Goal: Transaction & Acquisition: Purchase product/service

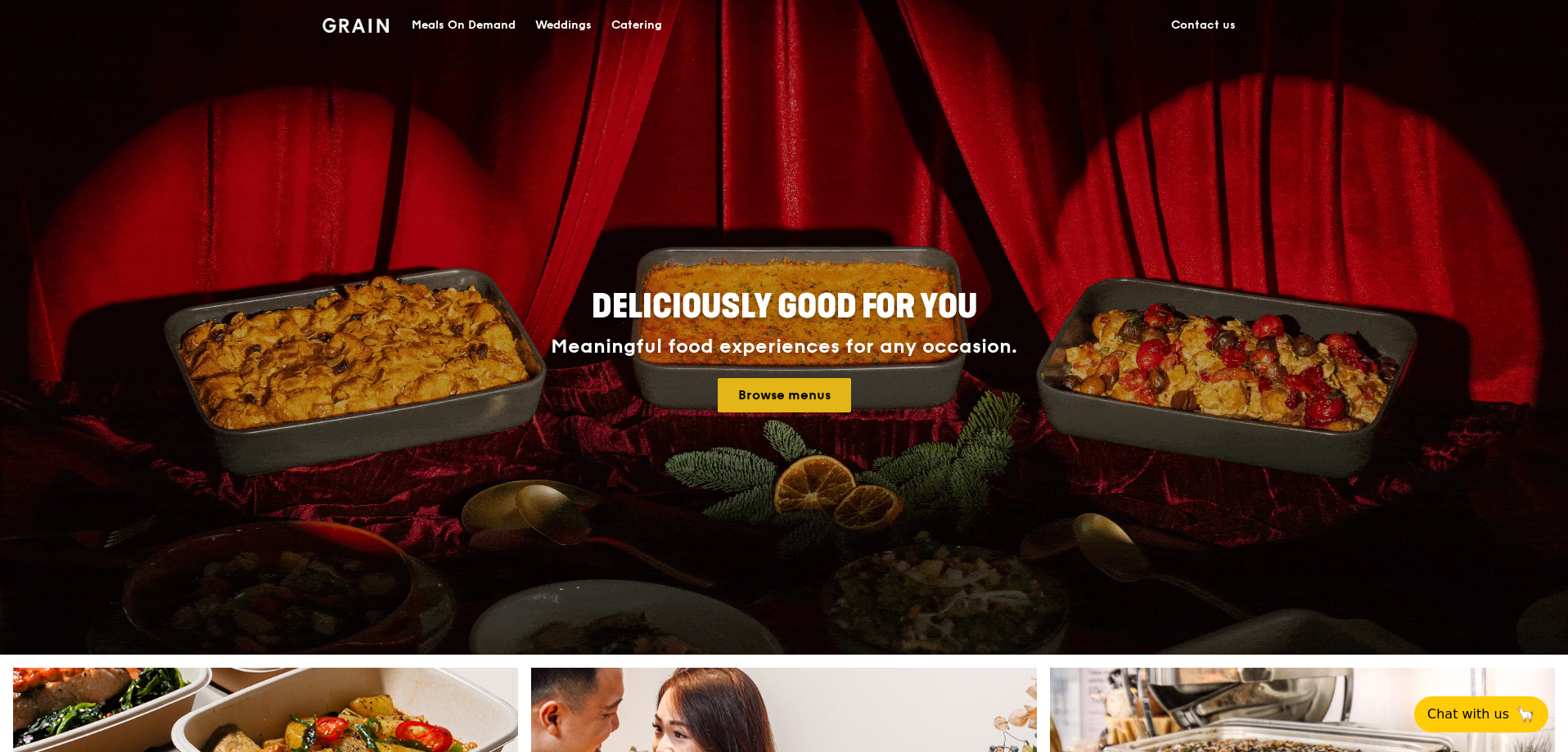
click at [768, 391] on link "Browse menus" at bounding box center [784, 395] width 134 height 34
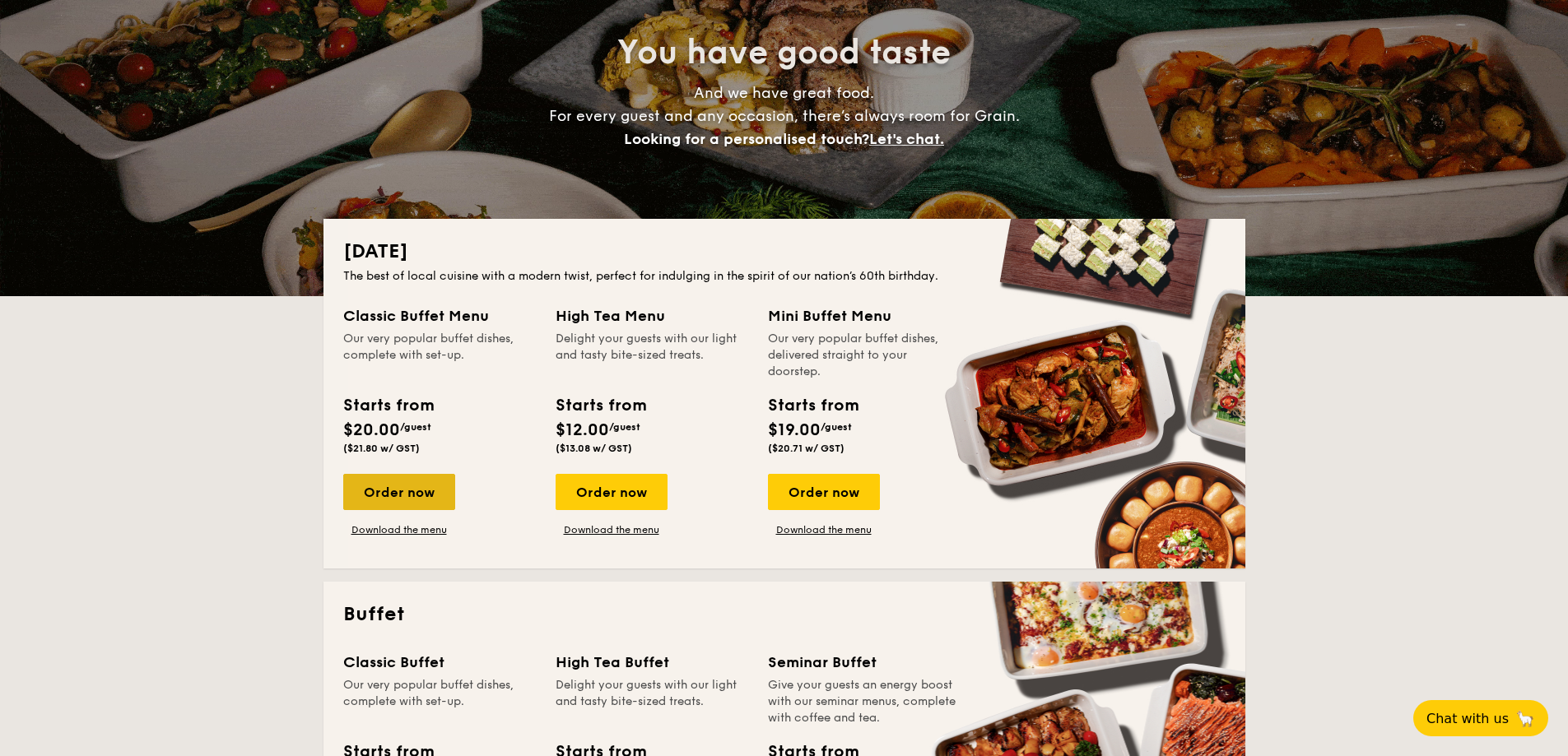
scroll to position [247, 0]
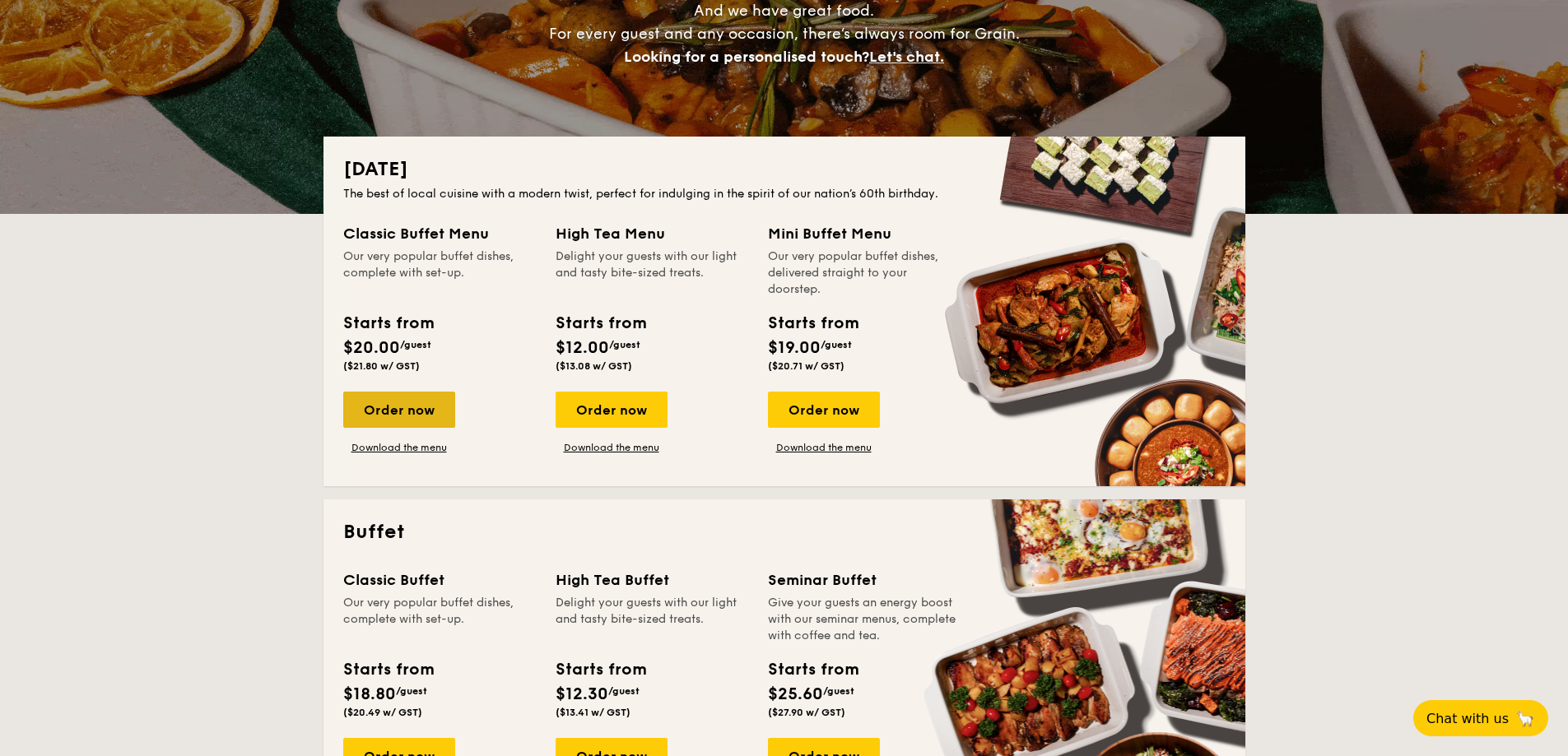
click at [382, 407] on div "Order now" at bounding box center [399, 409] width 112 height 36
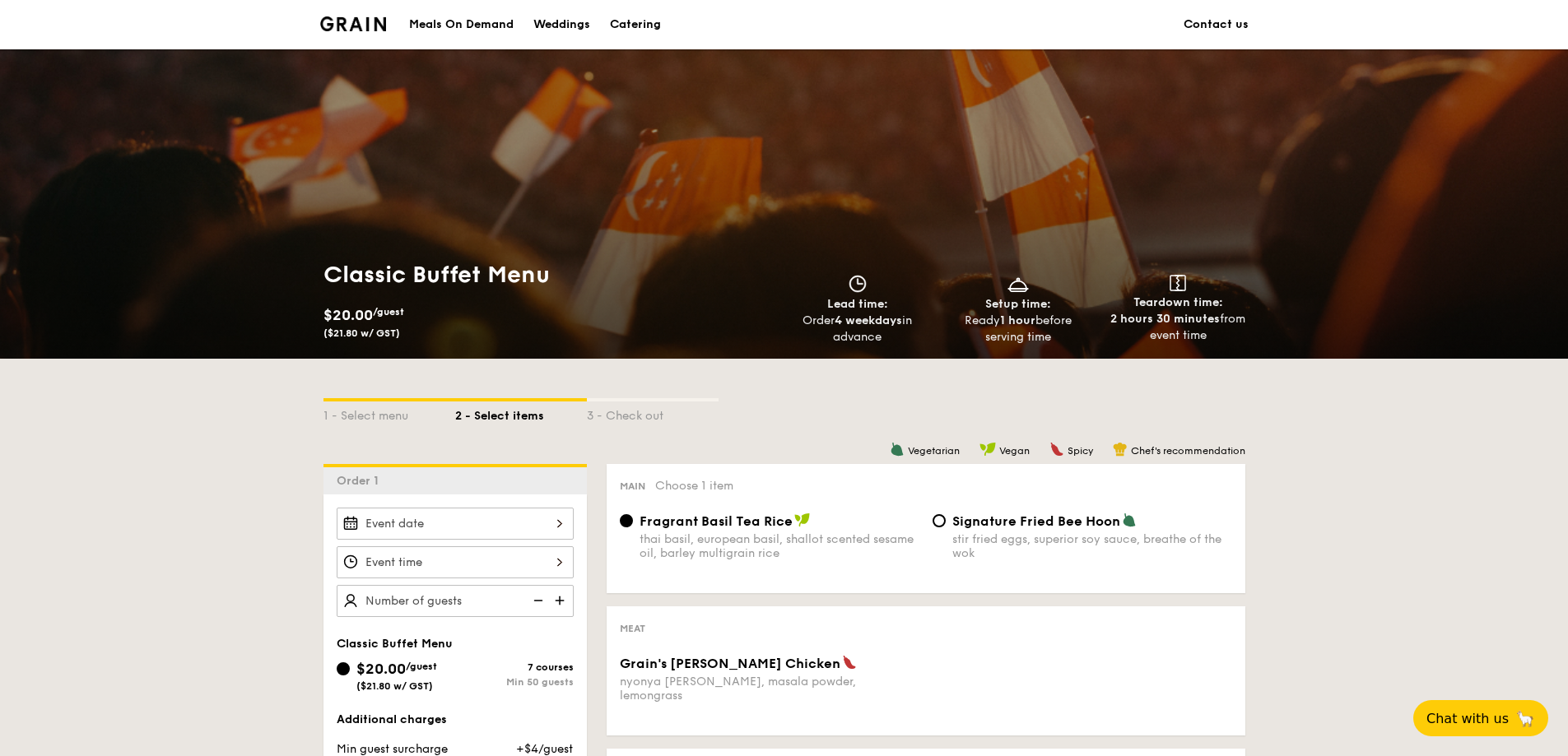
scroll to position [247, 0]
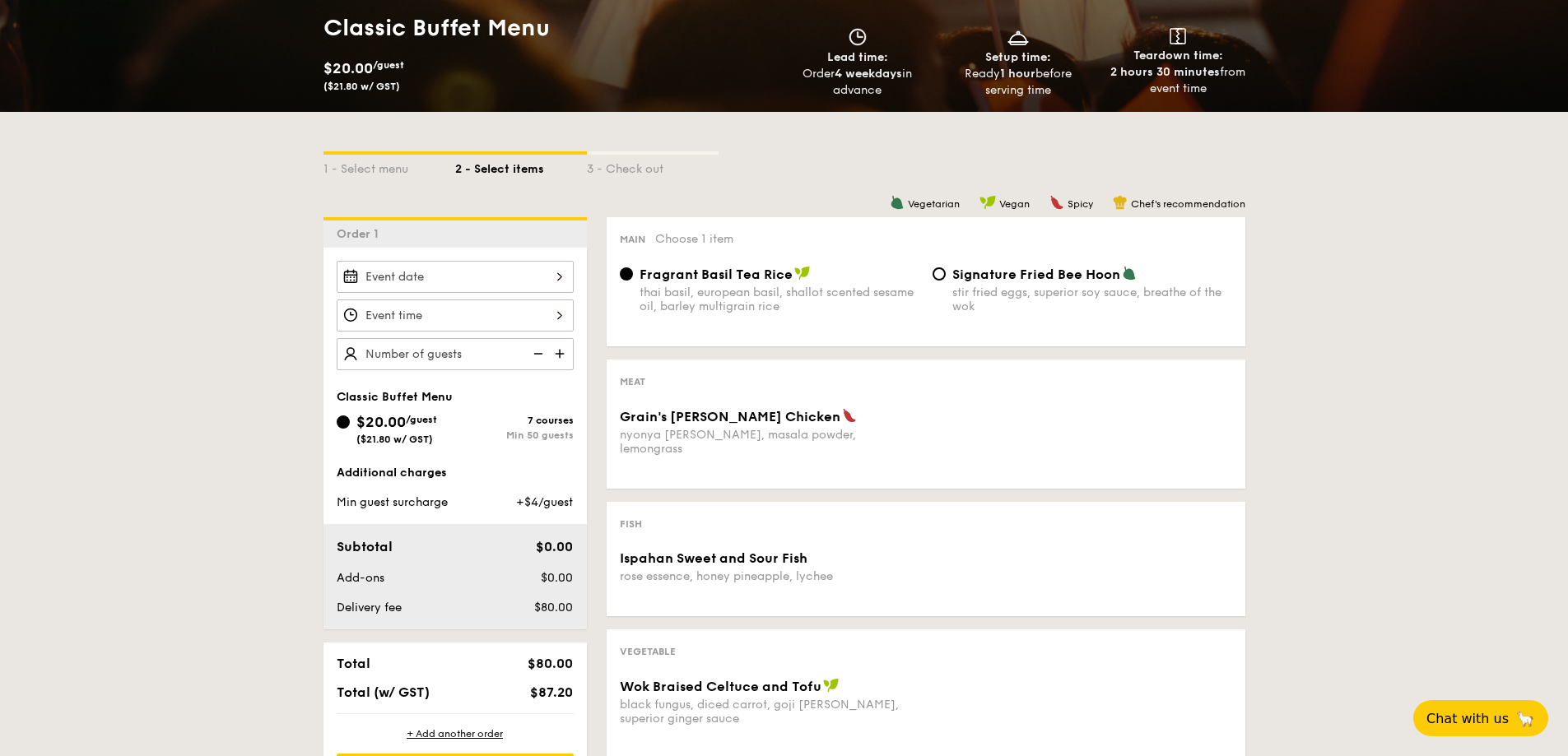
click at [559, 276] on input "Grain's [PERSON_NAME] Chicken nyonya [PERSON_NAME], masala powder, lemongrass" at bounding box center [455, 277] width 237 height 32
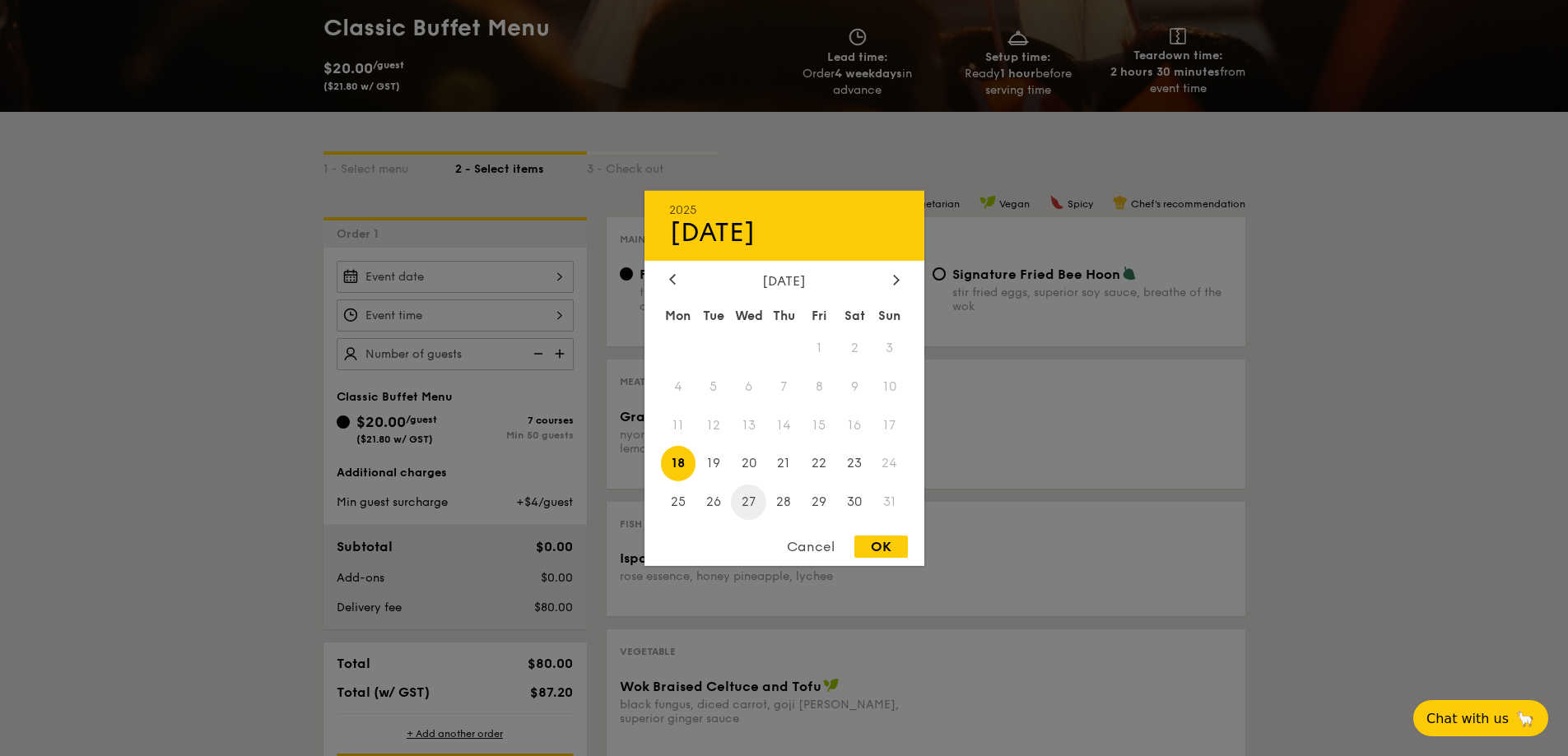
click at [751, 505] on span "27" at bounding box center [749, 502] width 35 height 35
drag, startPoint x: 876, startPoint y: 540, endPoint x: 718, endPoint y: 461, distance: 176.6
click at [884, 548] on div "OK" at bounding box center [881, 546] width 53 height 22
type input "[DATE]"
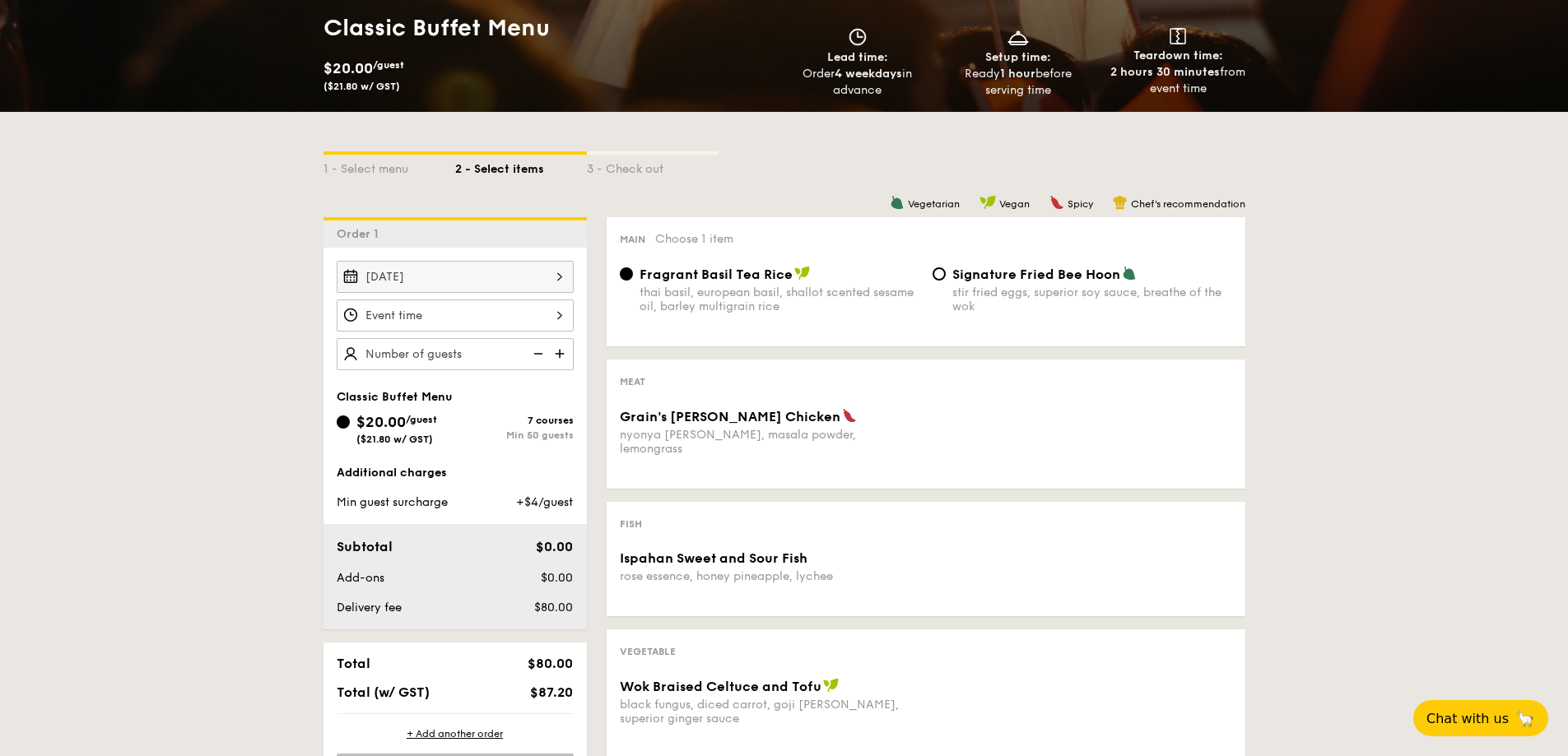
click at [526, 320] on input "Grain's [PERSON_NAME] Chicken nyonya [PERSON_NAME], masala powder, lemongrass" at bounding box center [455, 315] width 237 height 32
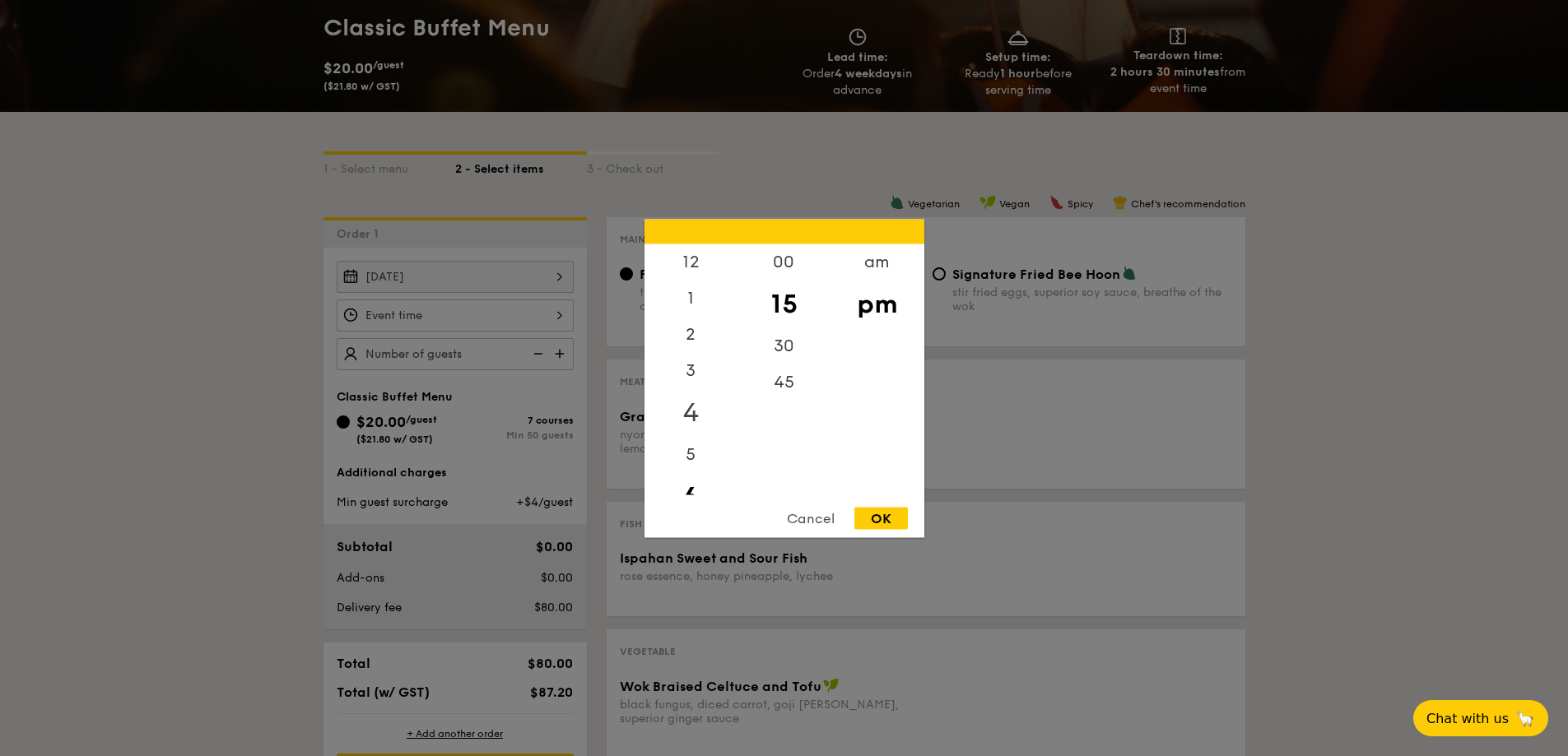
scroll to position [36, 0]
click at [686, 473] on div "6" at bounding box center [691, 447] width 93 height 48
click at [791, 259] on div "00" at bounding box center [784, 267] width 93 height 48
click at [900, 520] on div "OK" at bounding box center [881, 518] width 53 height 22
type input "6:00PM"
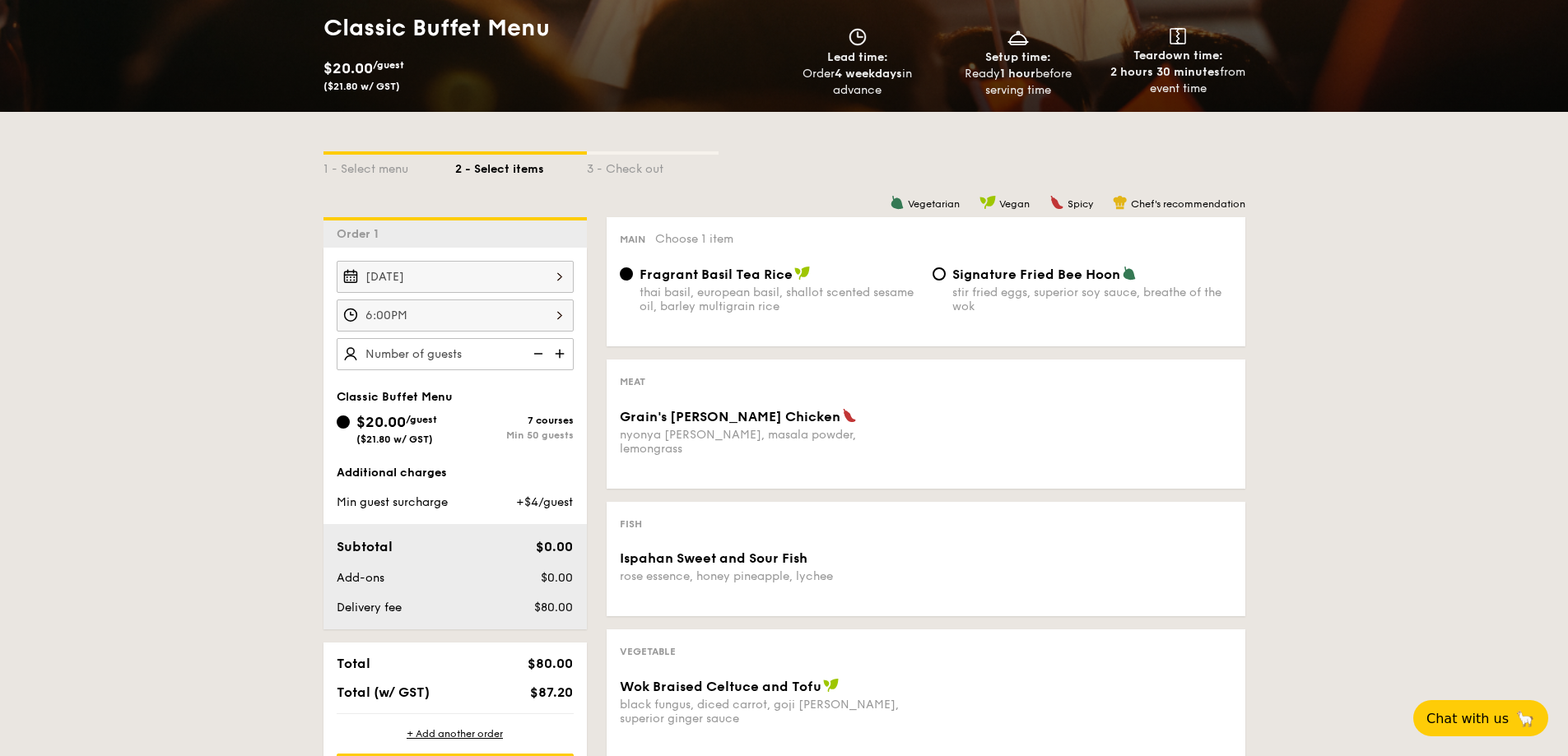
click at [514, 355] on input "text" at bounding box center [455, 354] width 237 height 32
type input "30 guests"
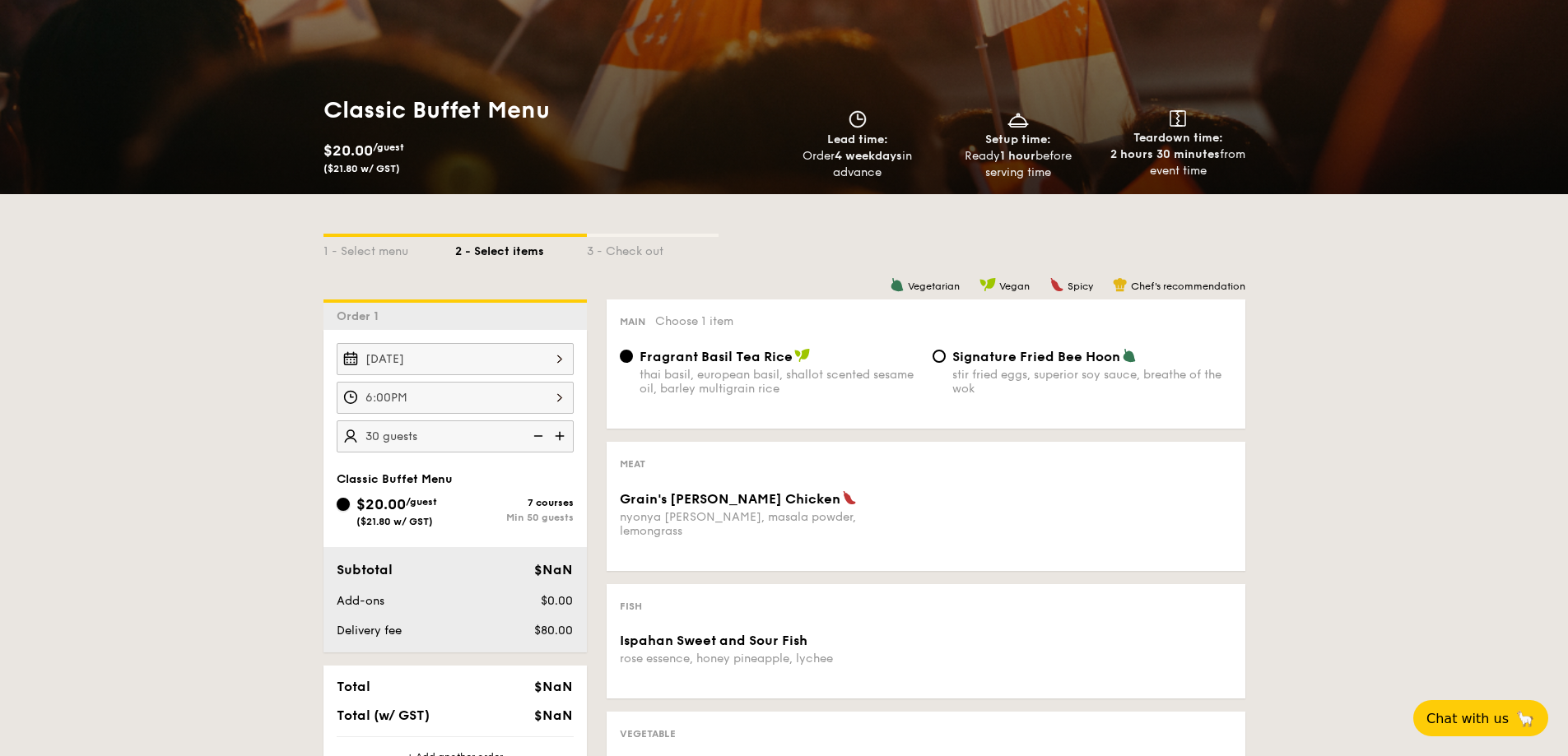
scroll to position [247, 0]
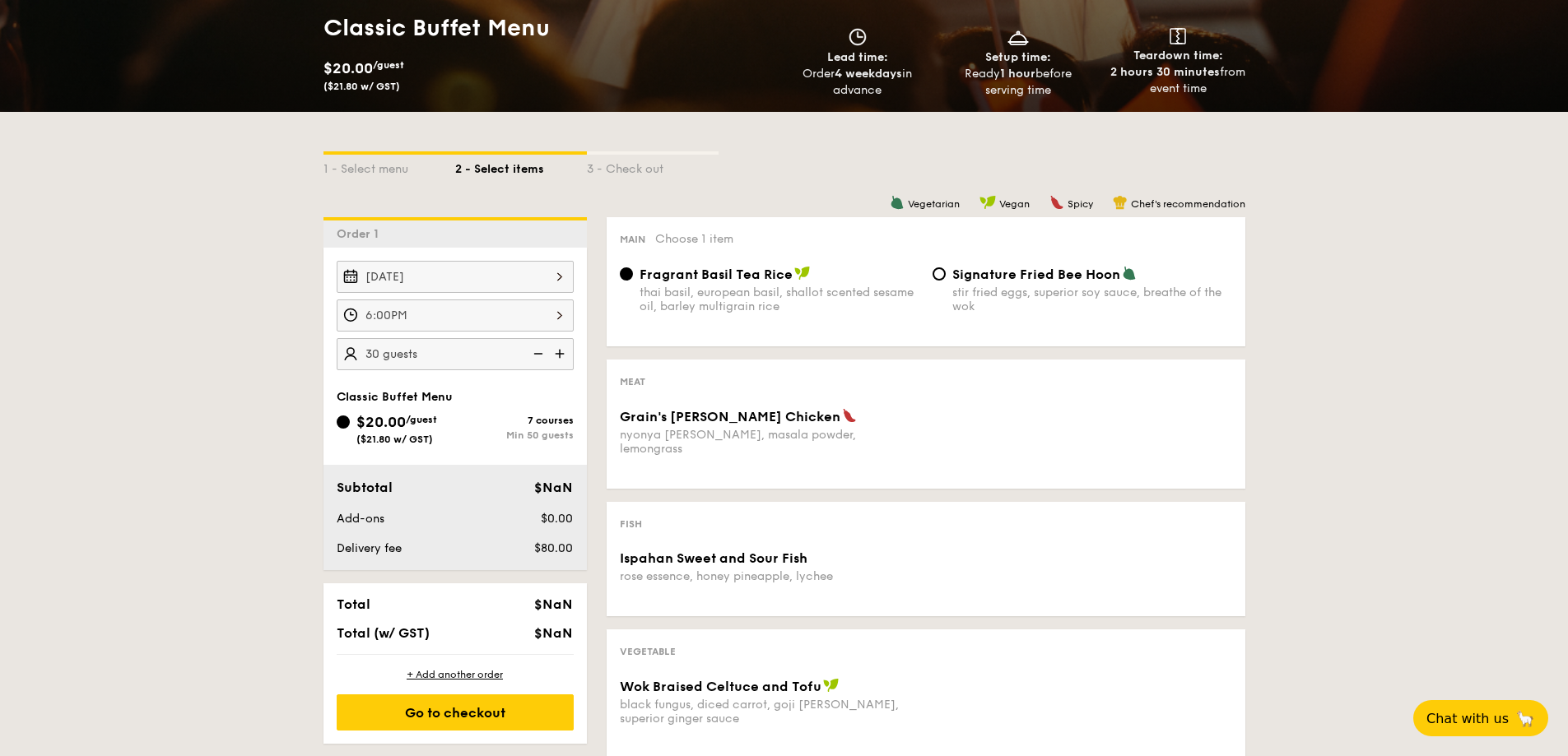
click at [337, 410] on div "$20.00 /guest ($21.80 w/ GST)" at bounding box center [395, 427] width 118 height 34
click at [337, 416] on input "$20.00 /guest ($21.80 w/ GST) 7 courses Min 50 guests" at bounding box center [343, 422] width 13 height 13
click at [395, 74] on div "$20.00 /guest ($21.80 w/ GST)" at bounding box center [402, 74] width 158 height 36
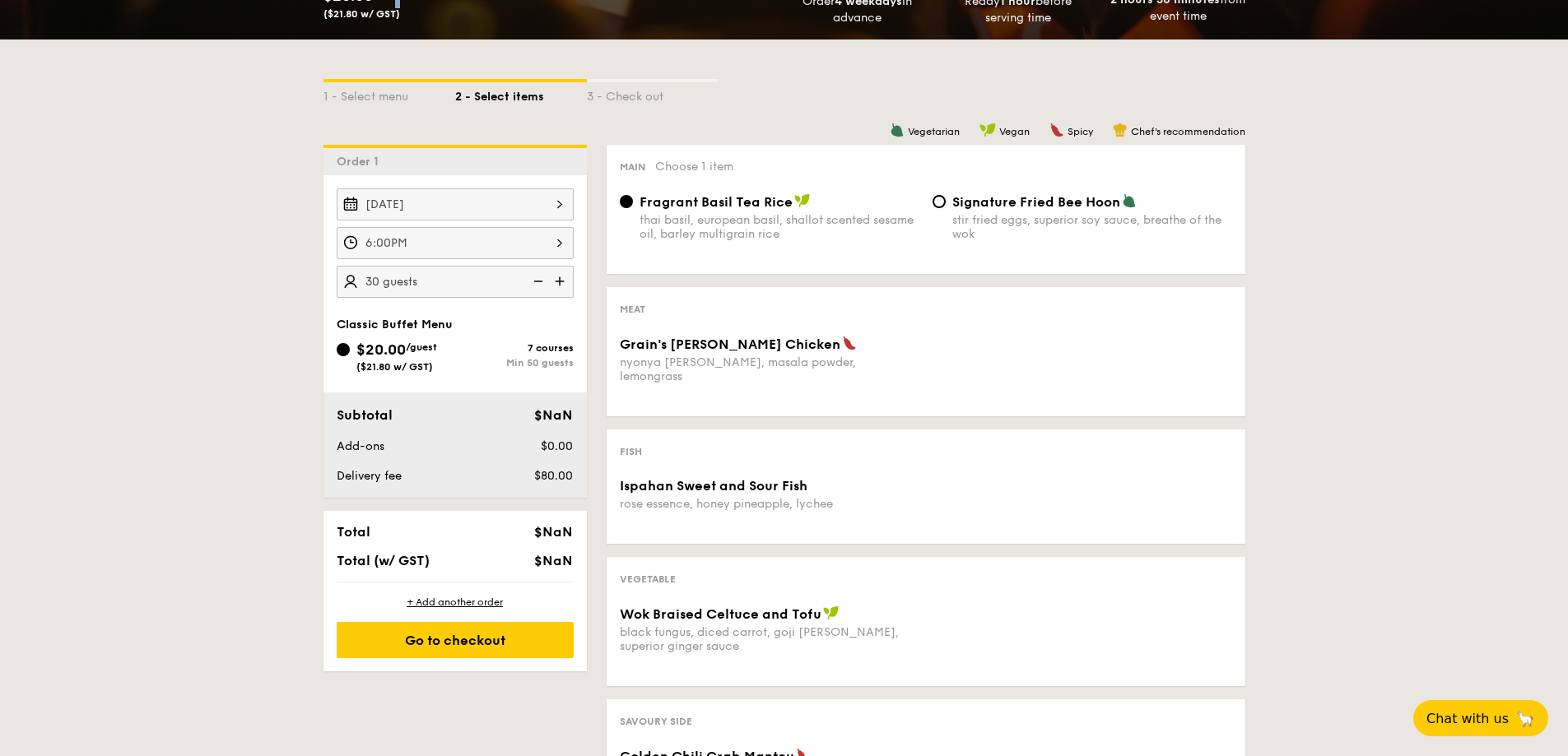
scroll to position [576, 0]
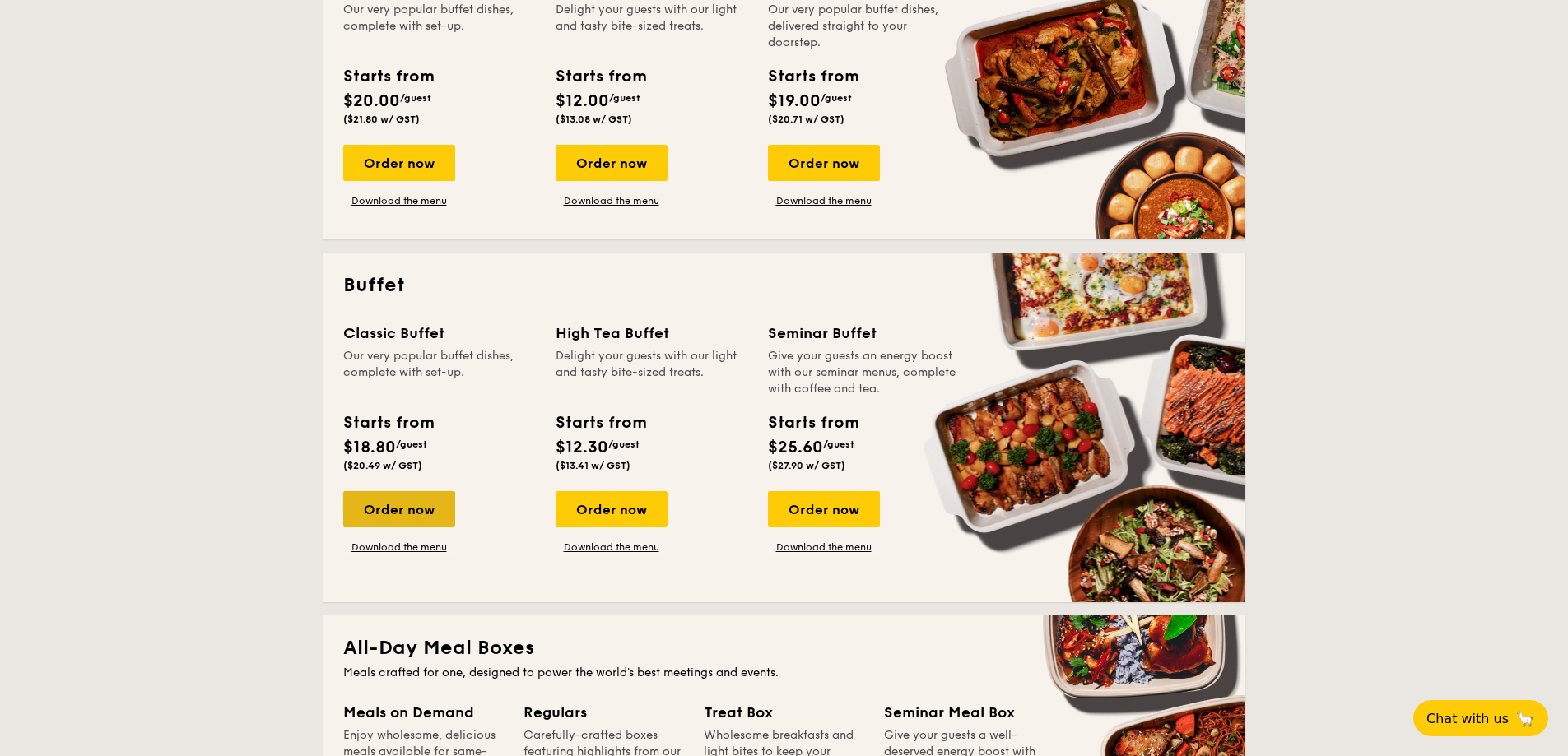
scroll to position [658, 0]
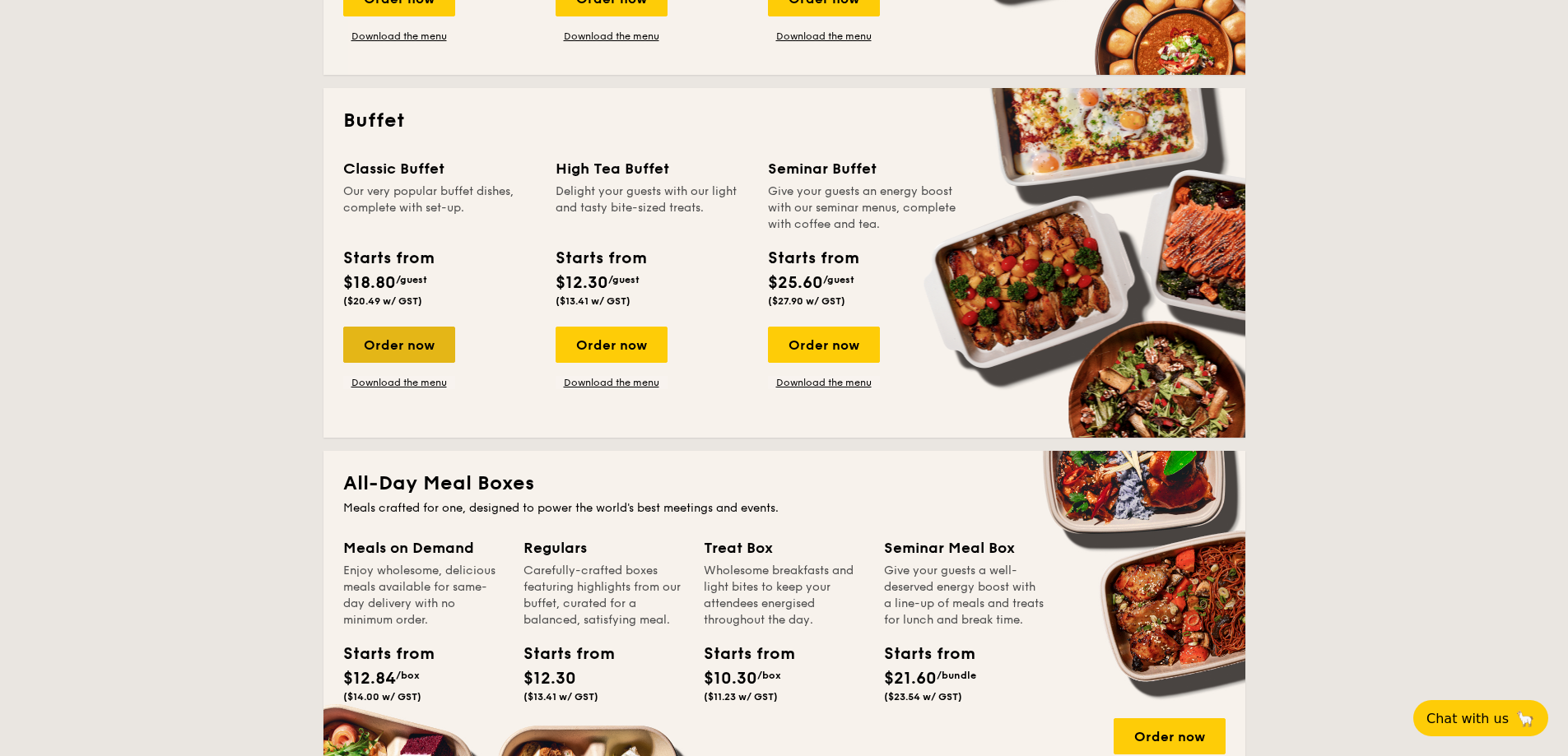
click at [409, 337] on div "Order now" at bounding box center [399, 344] width 112 height 36
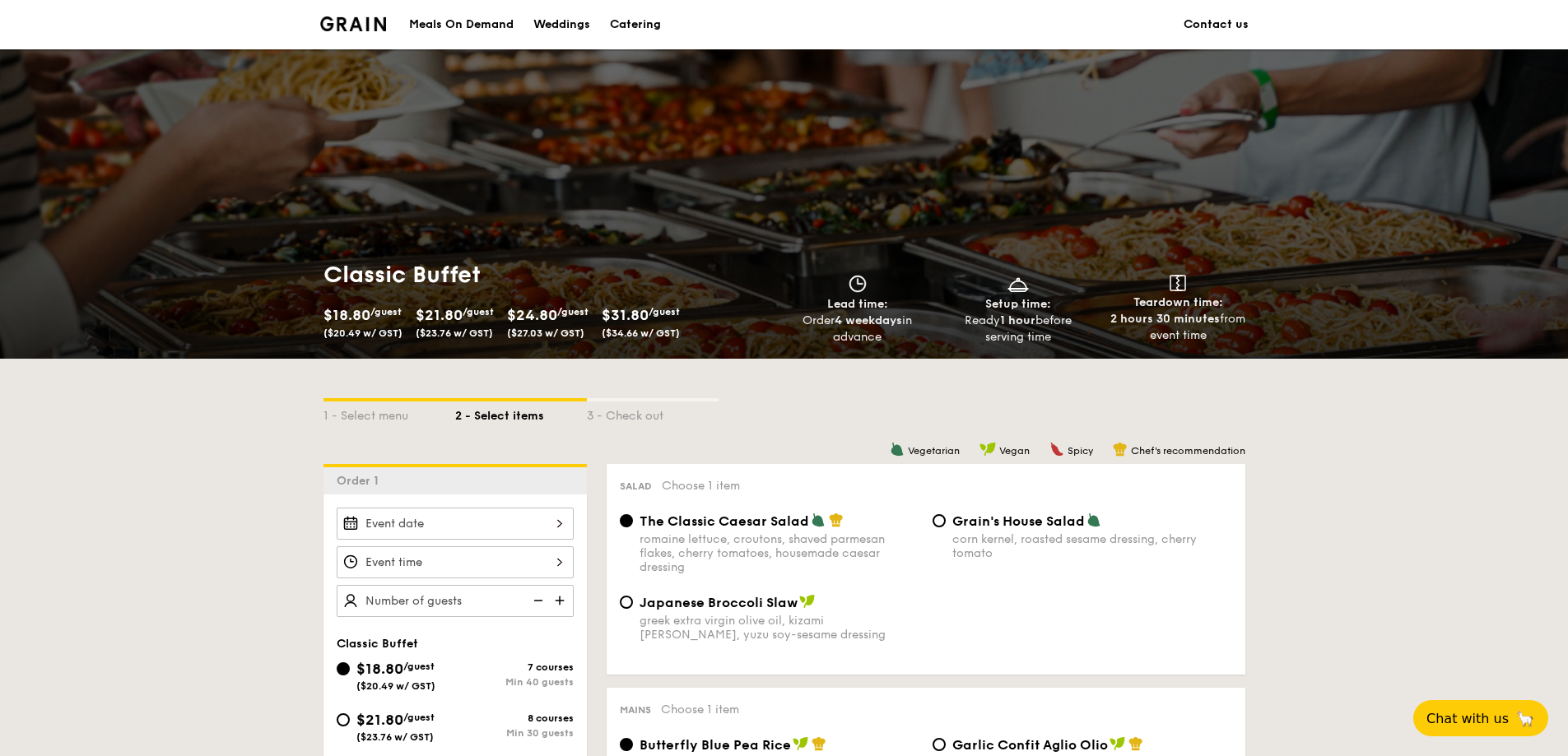
scroll to position [247, 0]
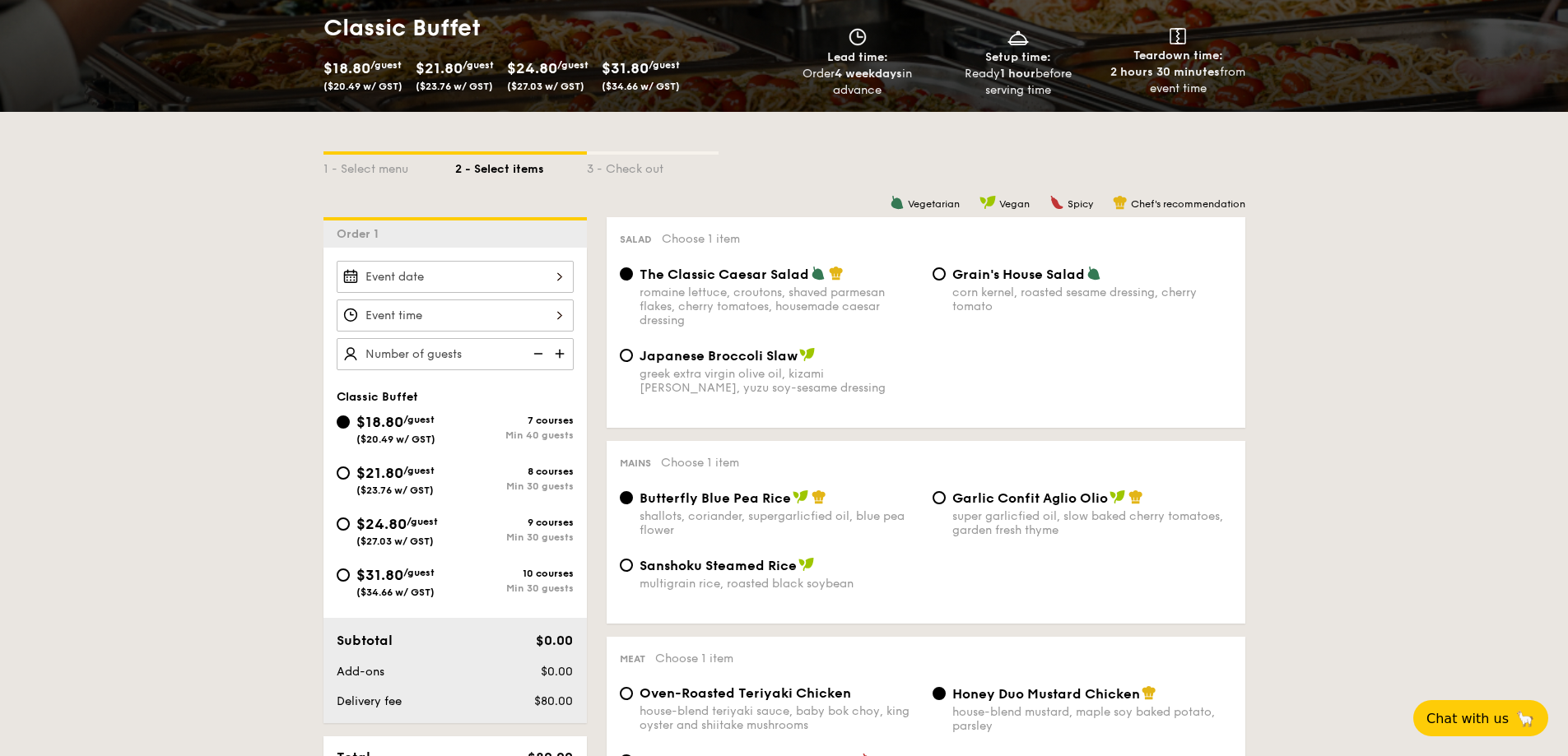
click at [521, 263] on input "Smoked Mesquite Whole Chicken brined in our in-house blend of herbs and spices,…" at bounding box center [455, 277] width 237 height 32
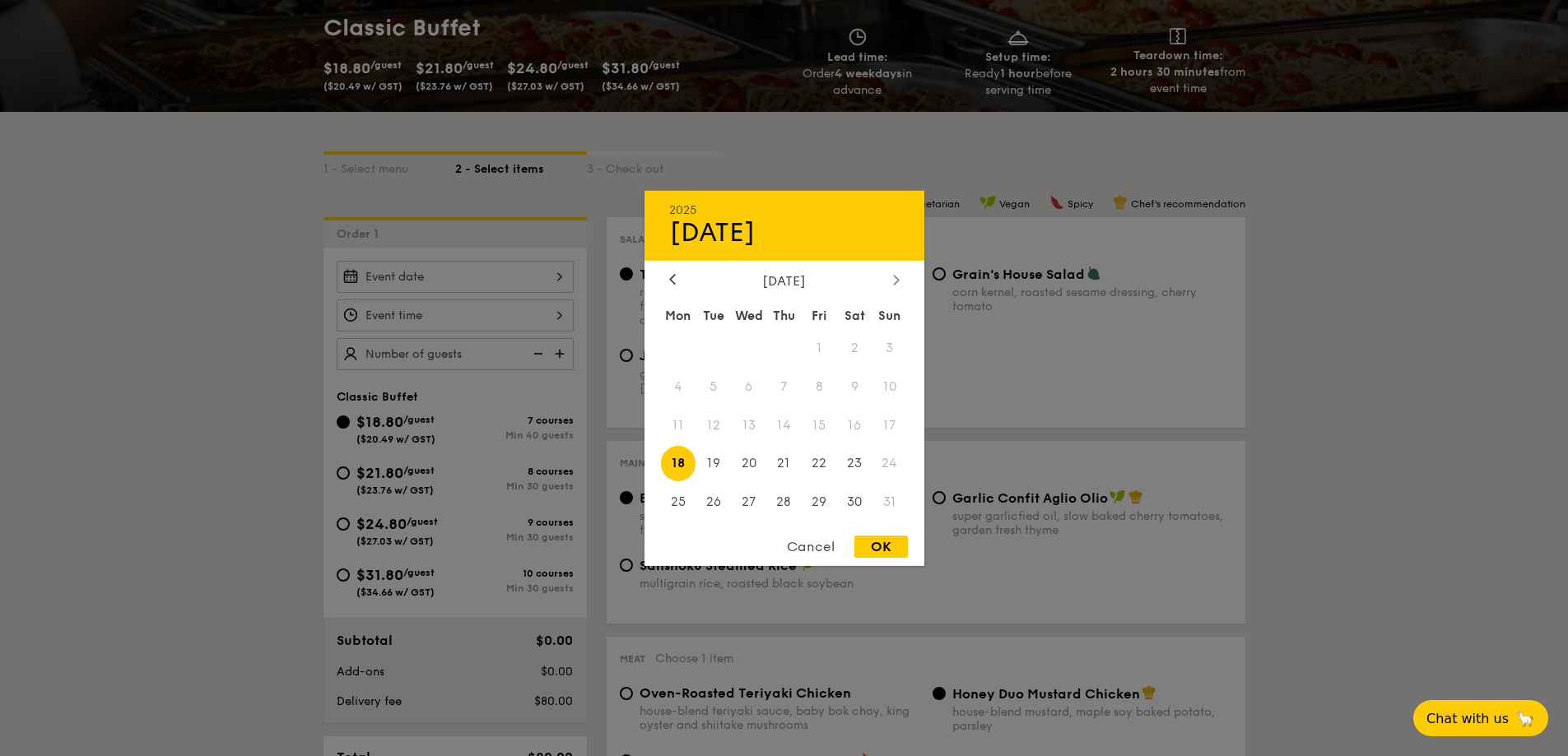
click at [898, 279] on icon at bounding box center [895, 280] width 5 height 10
click at [672, 277] on icon at bounding box center [672, 280] width 5 height 10
click at [756, 503] on span "27" at bounding box center [749, 502] width 35 height 35
click at [882, 544] on div "OK" at bounding box center [881, 546] width 53 height 22
type input "[DATE]"
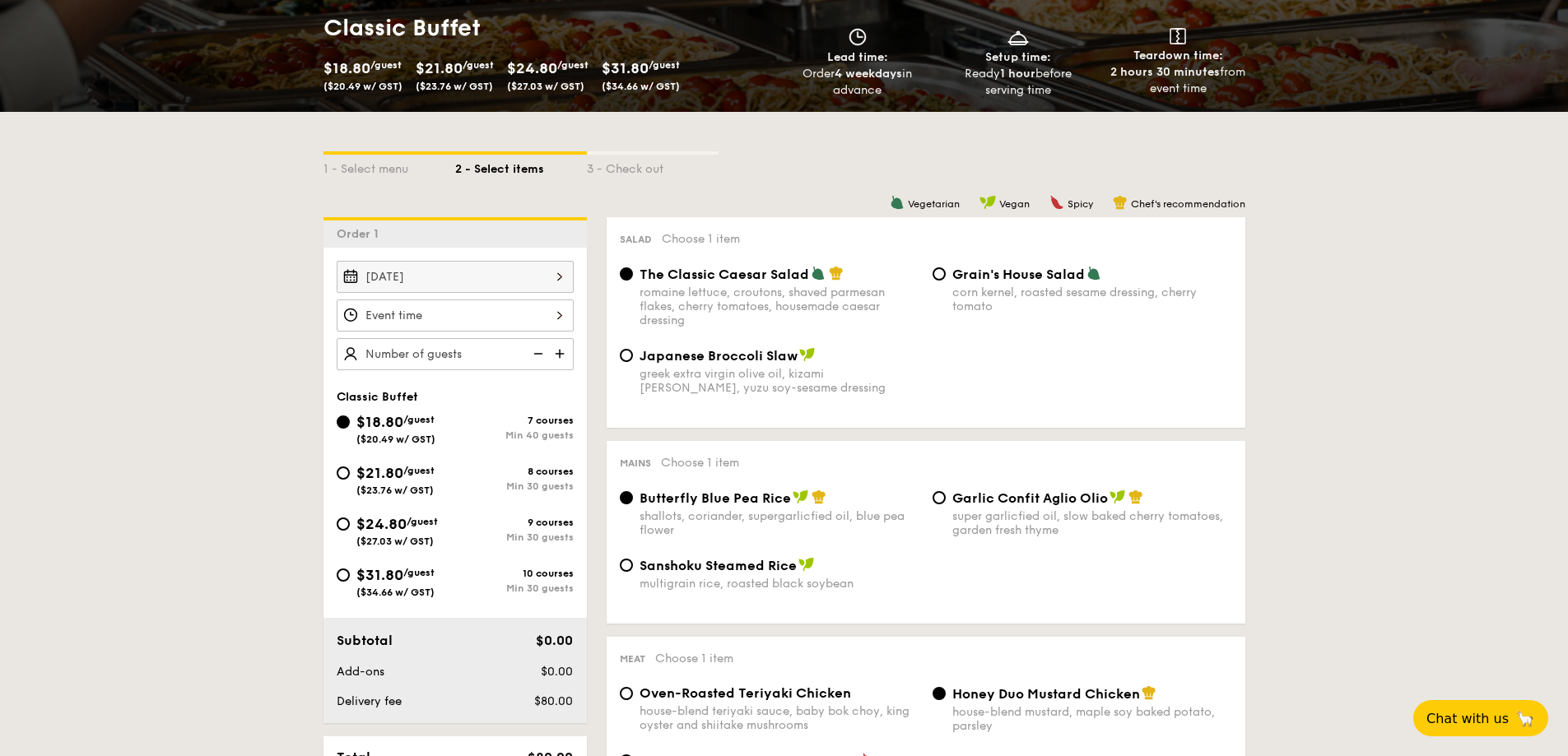
click at [437, 318] on input "Smoked Mesquite Whole Chicken brined in our in-house blend of herbs and spices,…" at bounding box center [455, 315] width 237 height 32
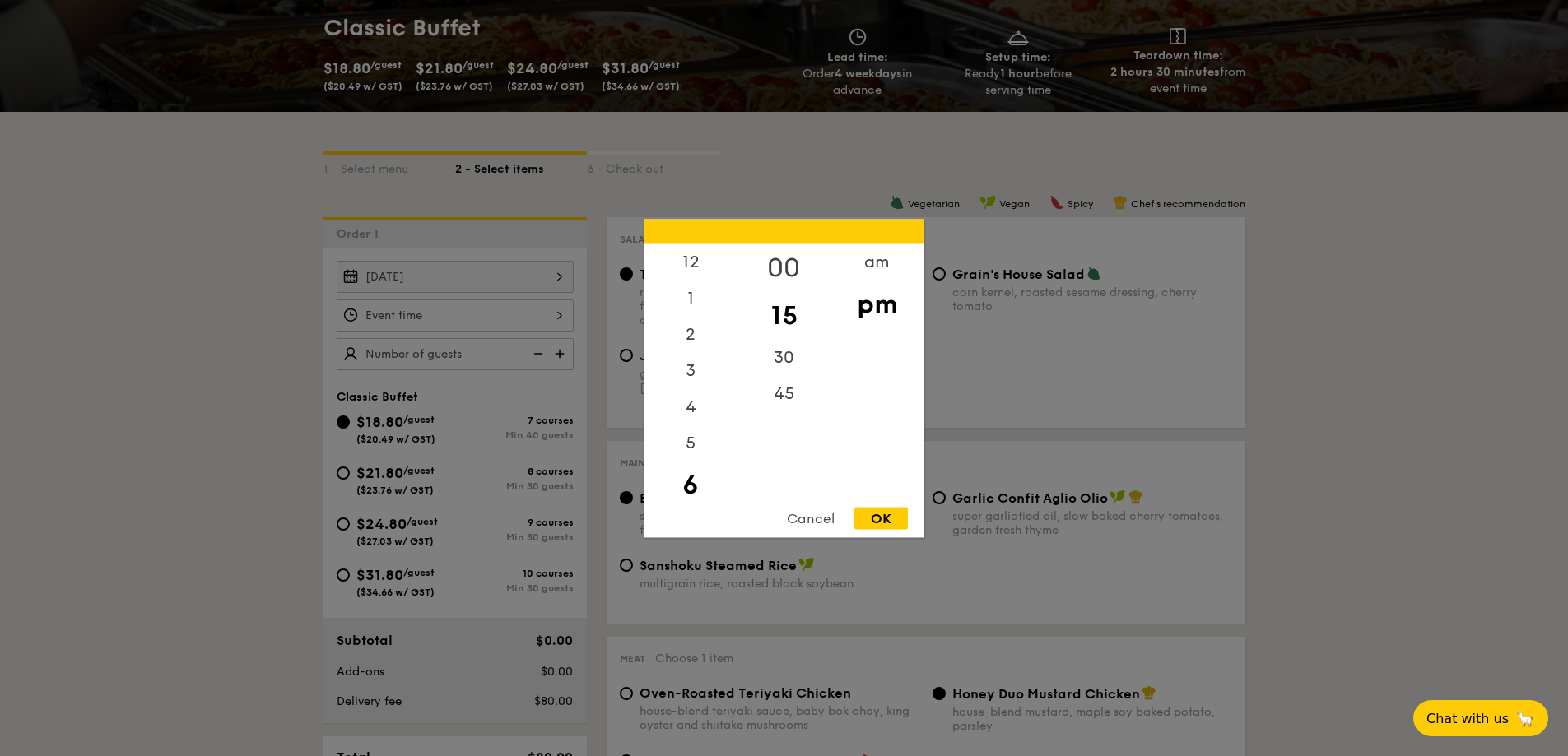
click at [777, 265] on div "00" at bounding box center [784, 267] width 93 height 48
drag, startPoint x: 875, startPoint y: 527, endPoint x: 874, endPoint y: 517, distance: 10.0
click at [873, 516] on div "OK" at bounding box center [881, 518] width 53 height 22
type input "6:00PM"
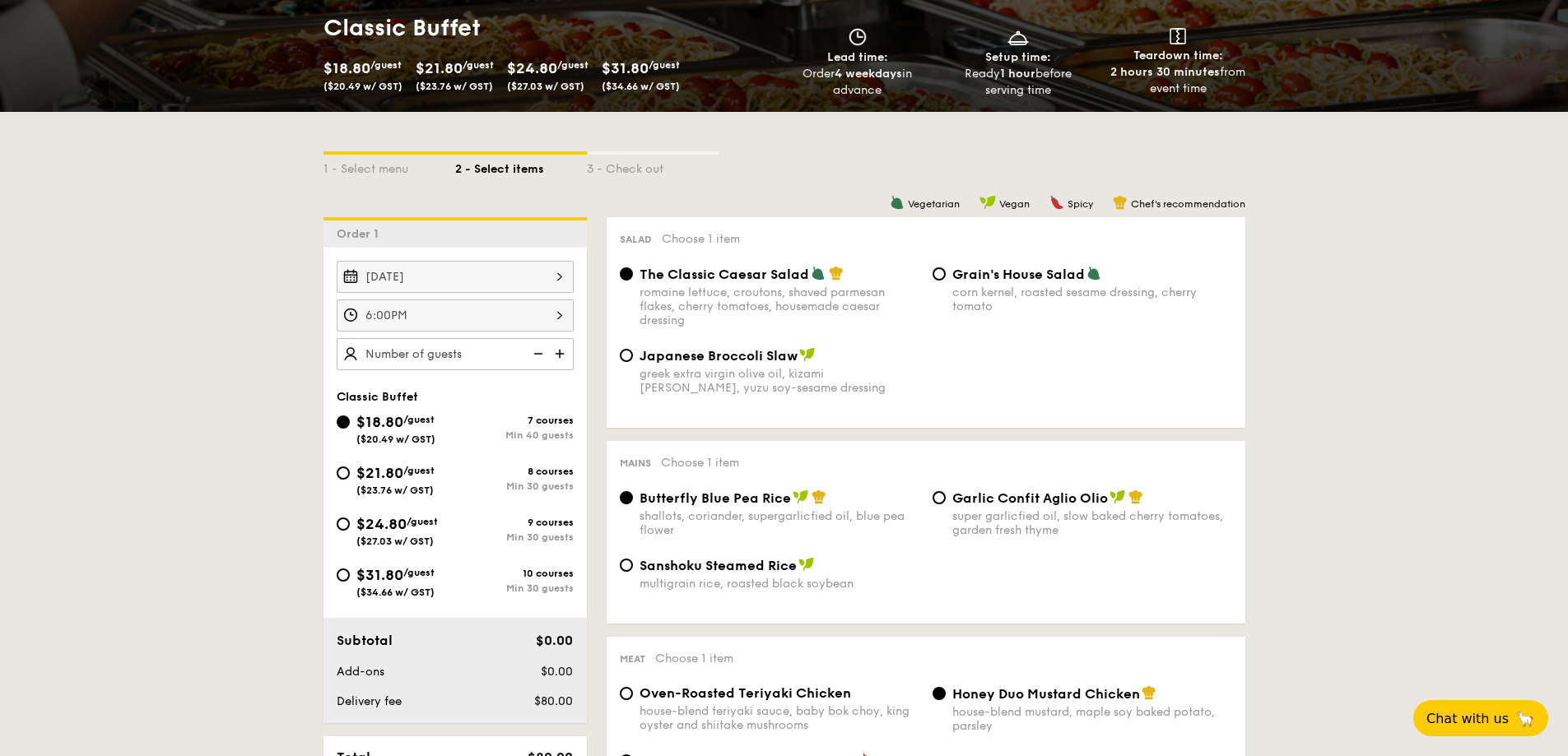
click at [449, 359] on input "text" at bounding box center [455, 354] width 237 height 32
type input "30"
click at [344, 521] on input "$24.80 /guest ($27.03 w/ GST) 9 courses Min 30 guests" at bounding box center [343, 524] width 13 height 13
radio input "true"
type input "40 guests"
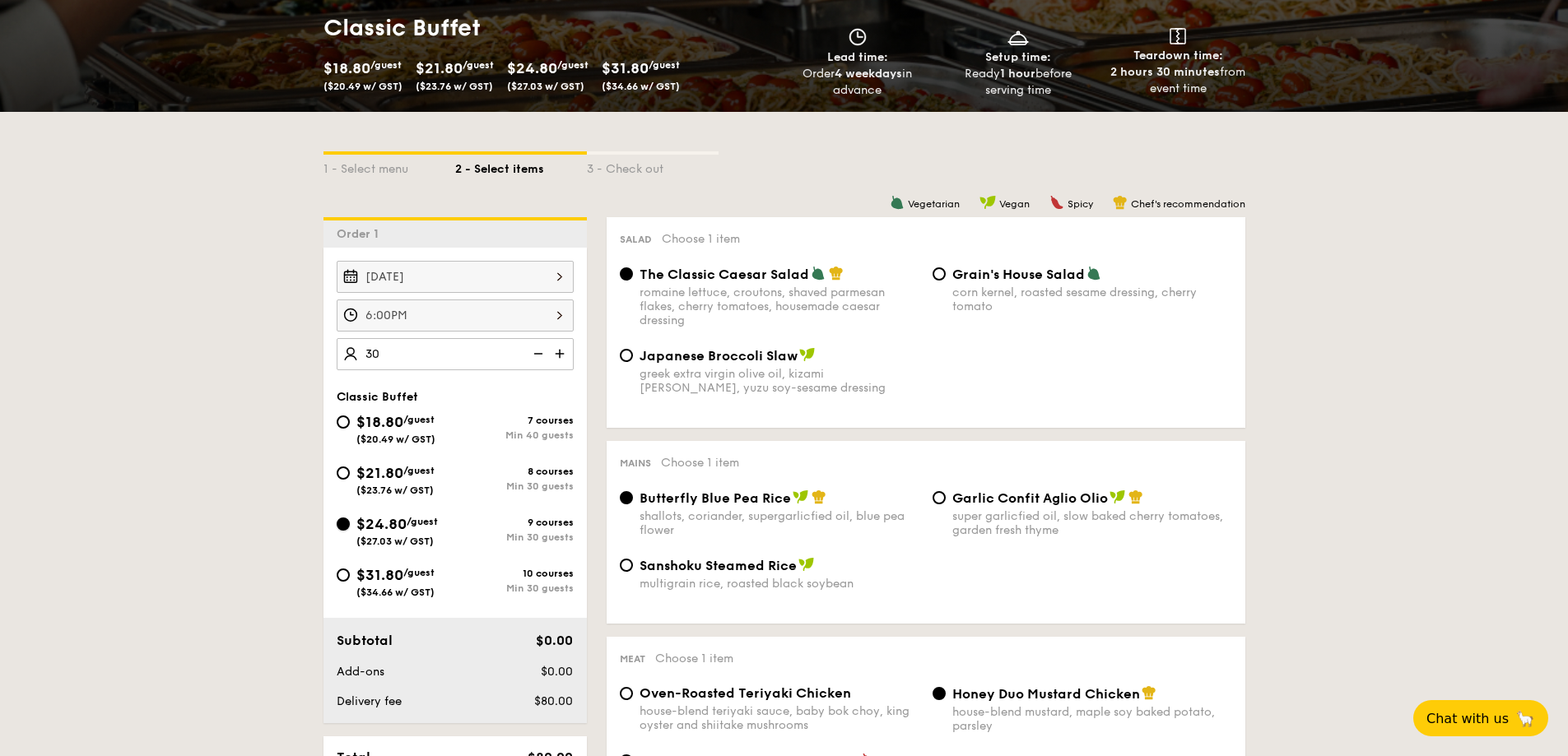
radio input "true"
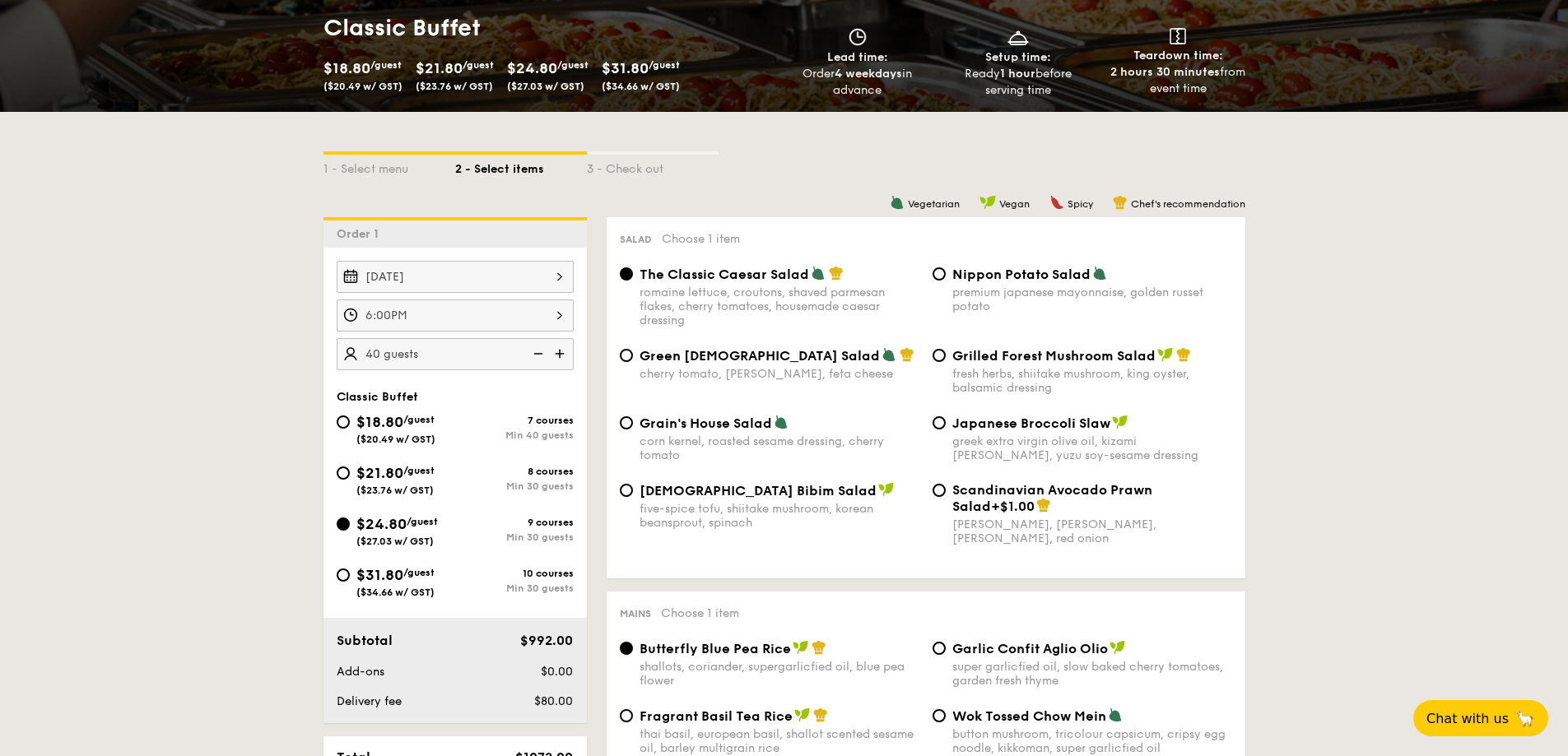
click at [337, 338] on input "40 guests" at bounding box center [455, 354] width 237 height 32
type input "30 guests"
click at [356, 461] on div "$21.80 /guest ($23.76 w/ GST)" at bounding box center [395, 478] width 78 height 34
click at [337, 466] on input "$21.80 /guest ($23.76 w/ GST) 8 courses Min 30 guests" at bounding box center [343, 473] width 13 height 13
radio input "true"
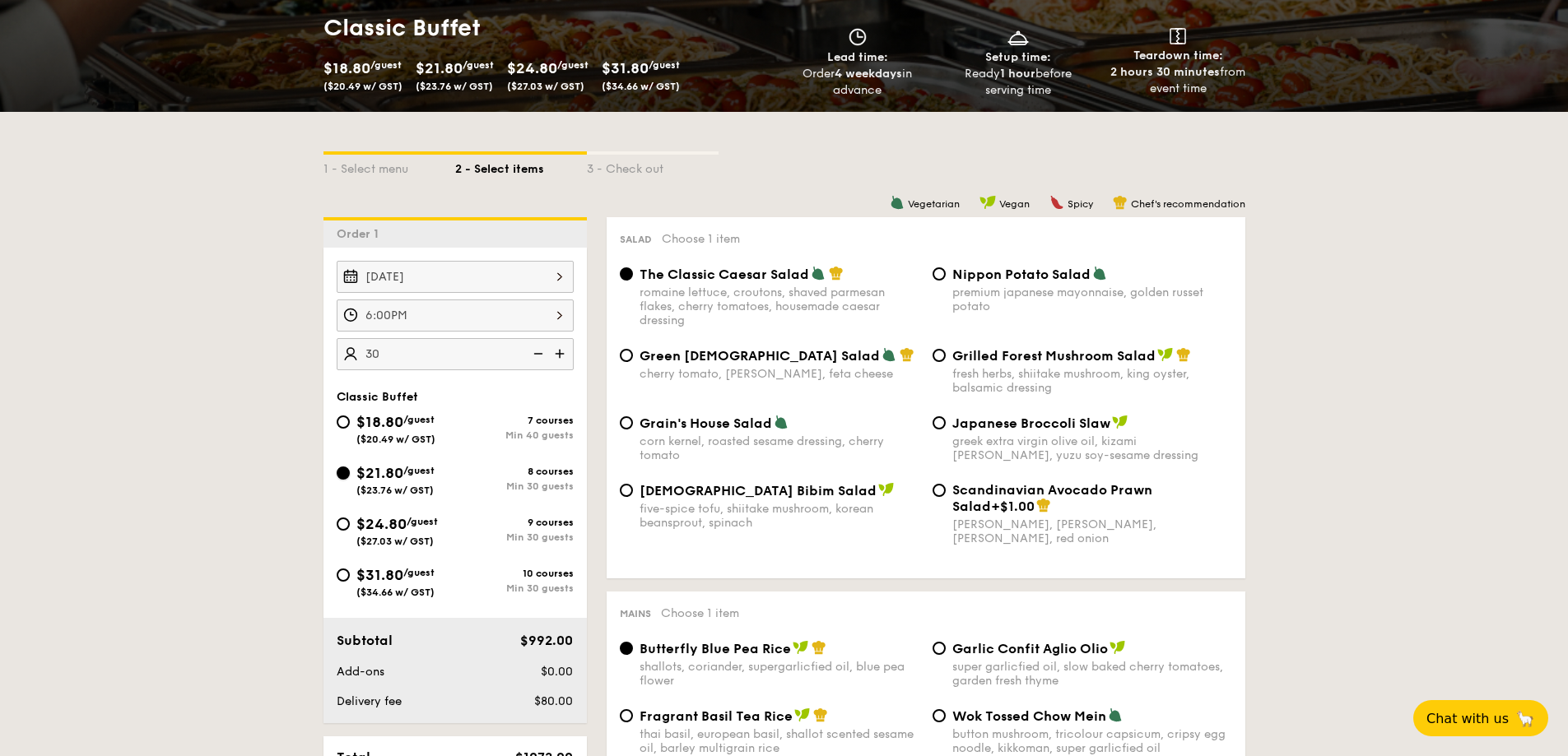
click at [337, 466] on input "$21.80 /guest ($23.76 w/ GST) 8 courses Min 30 guests" at bounding box center [343, 473] width 13 height 13
radio input "true"
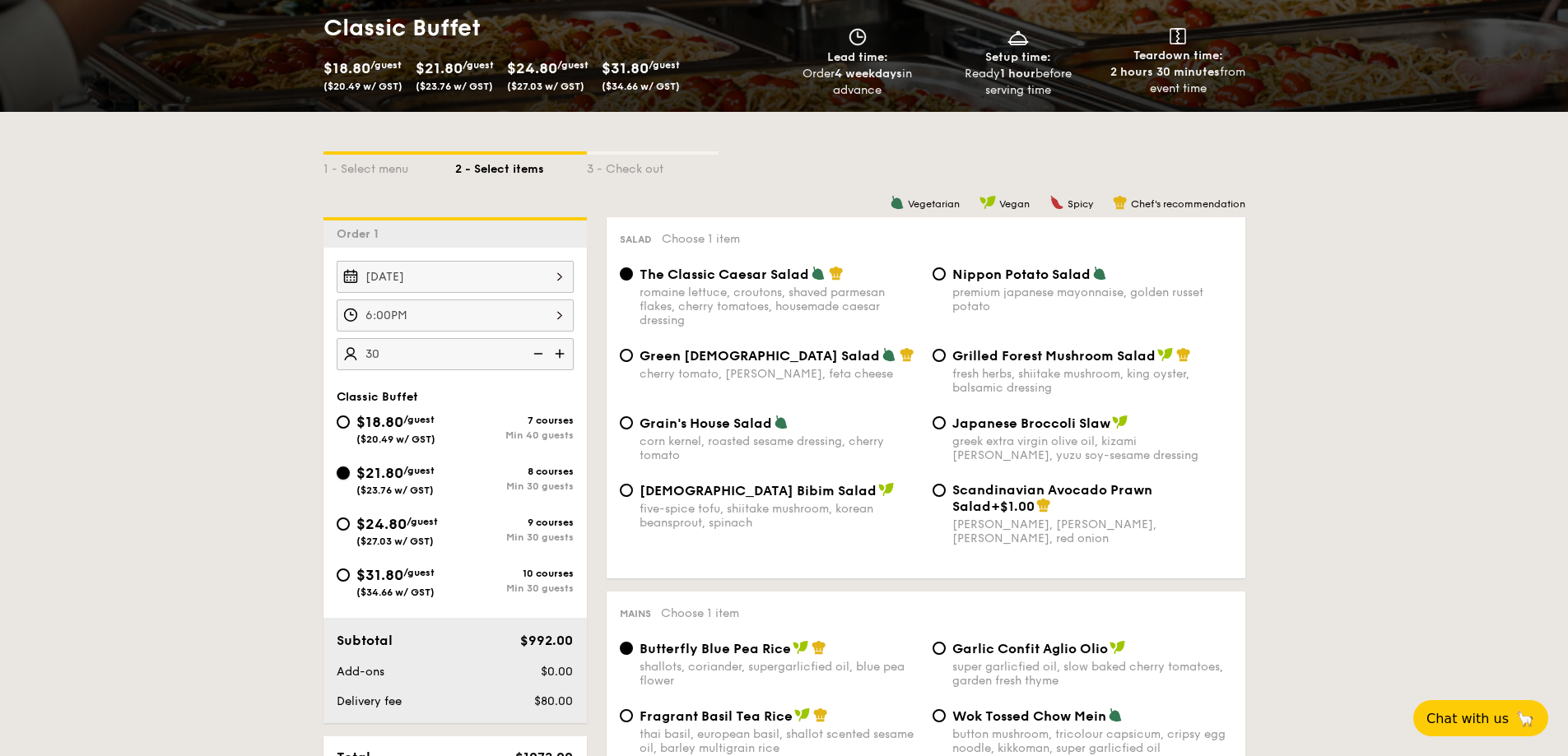
radio input "true"
click at [389, 479] on span "$21.80" at bounding box center [380, 473] width 47 height 18
click at [350, 479] on input "$21.80 /guest ($23.76 w/ GST) 8 courses Min 30 guests" at bounding box center [343, 473] width 13 height 13
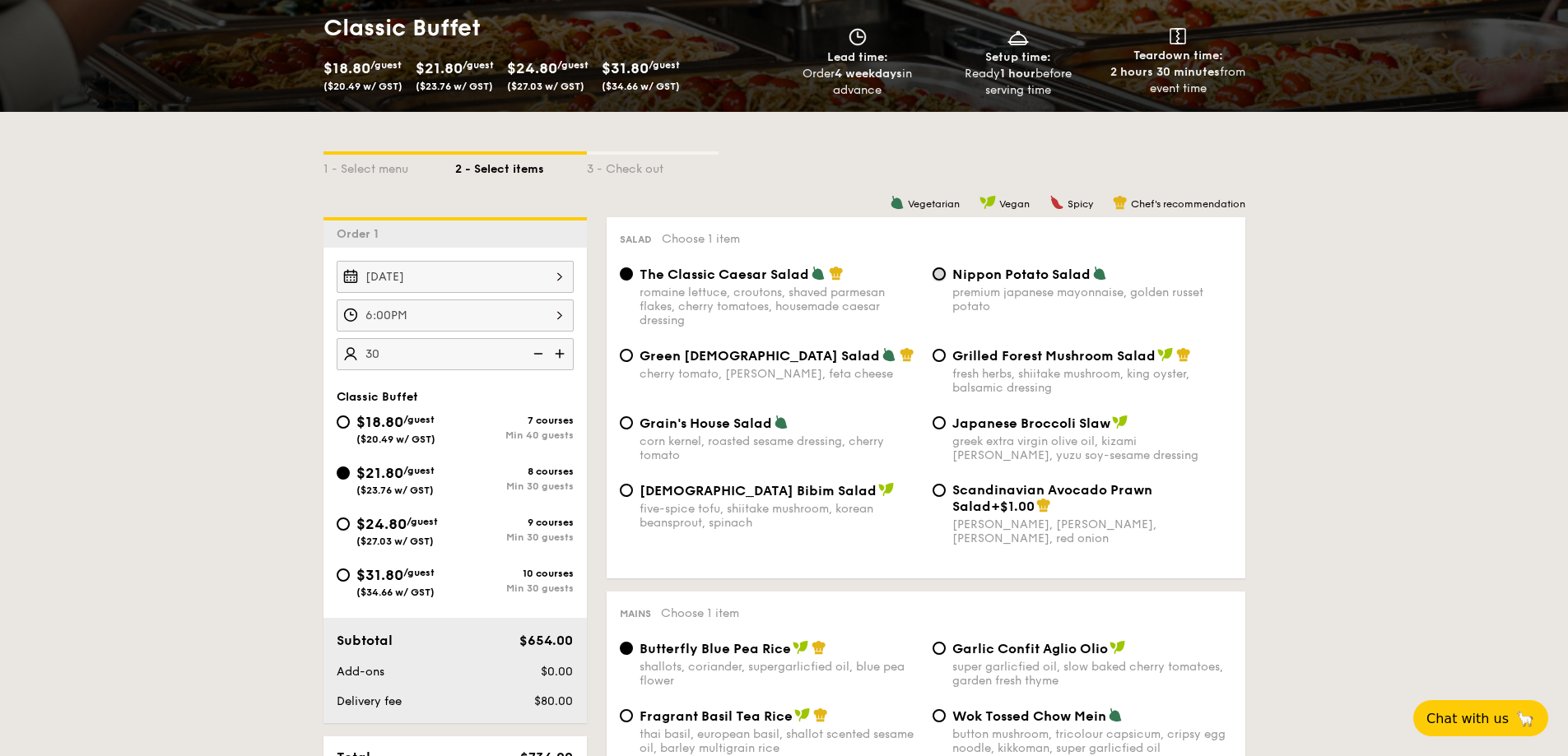
click at [942, 274] on input "Nippon Potato Salad premium japanese mayonnaise, golden russet potato" at bounding box center [939, 274] width 13 height 13
radio input "true"
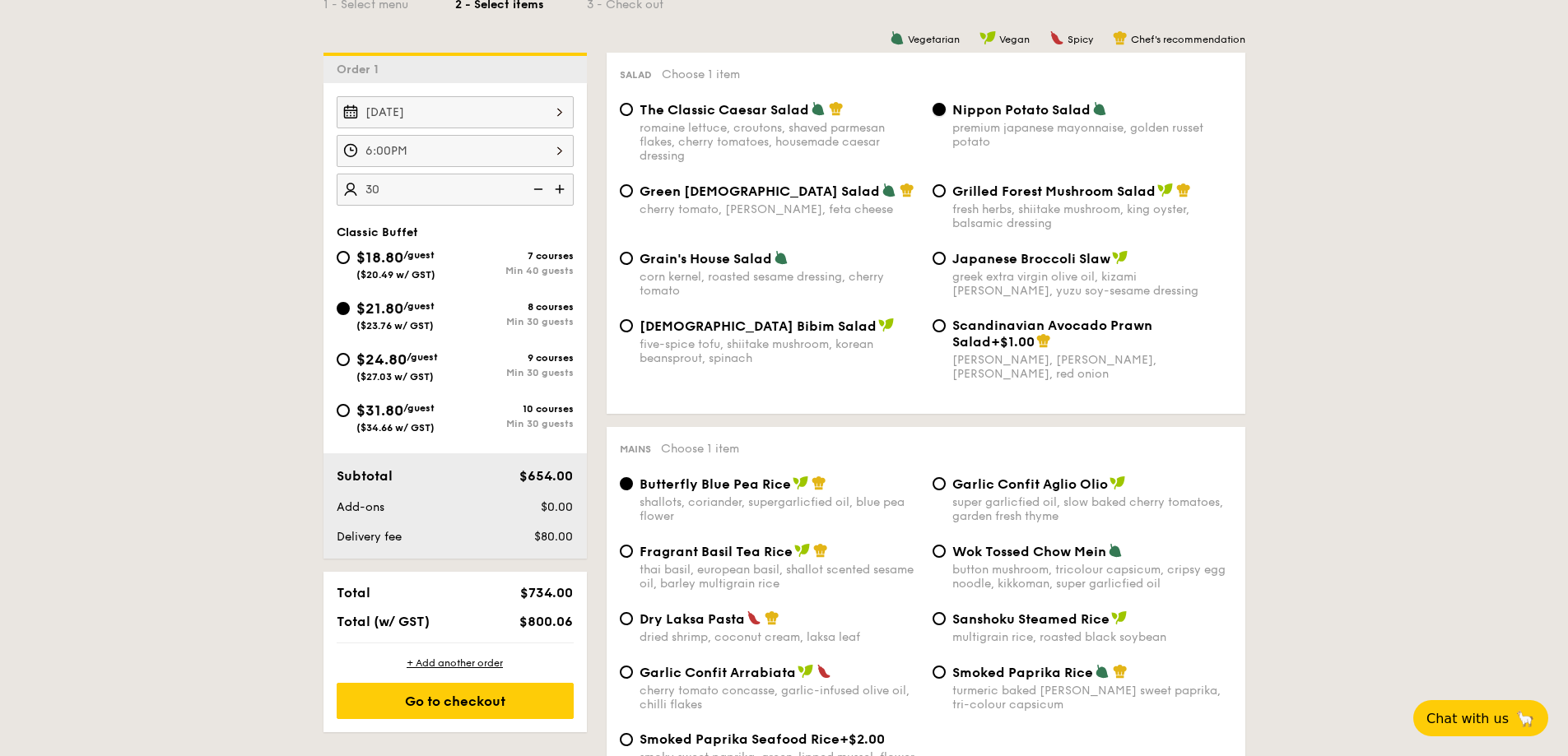
scroll to position [658, 0]
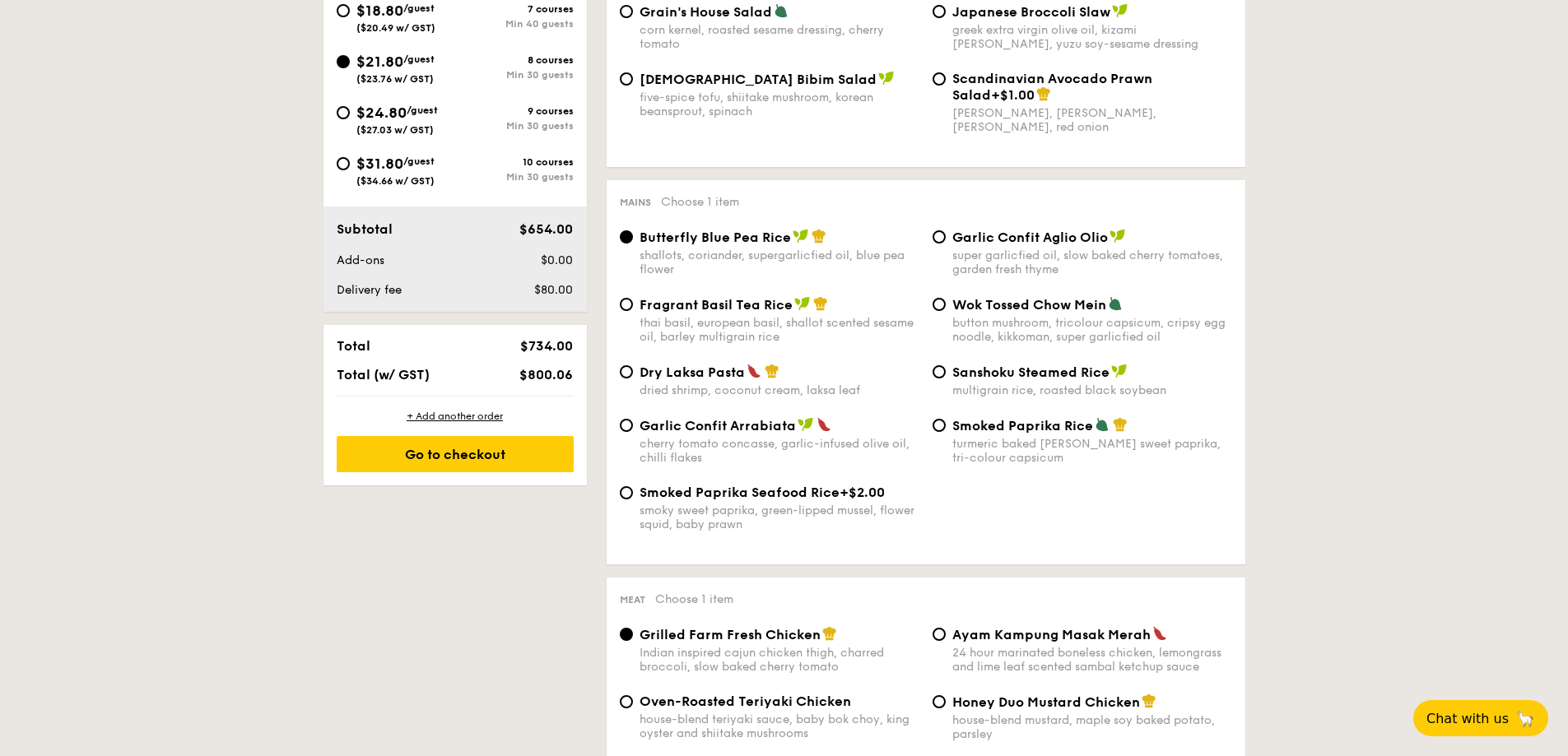
click at [946, 238] on div "Garlic Confit Aglio Olio super garlicfied oil, slow baked cherry tomatoes, gard…" at bounding box center [1082, 252] width 312 height 48
click at [947, 232] on div "Garlic Confit Aglio Olio super garlicfied oil, slow baked cherry tomatoes, gard…" at bounding box center [1082, 252] width 312 height 48
click at [936, 235] on input "Garlic Confit Aglio Olio super garlicfied oil, slow baked cherry tomatoes, gard…" at bounding box center [939, 237] width 13 height 13
radio input "true"
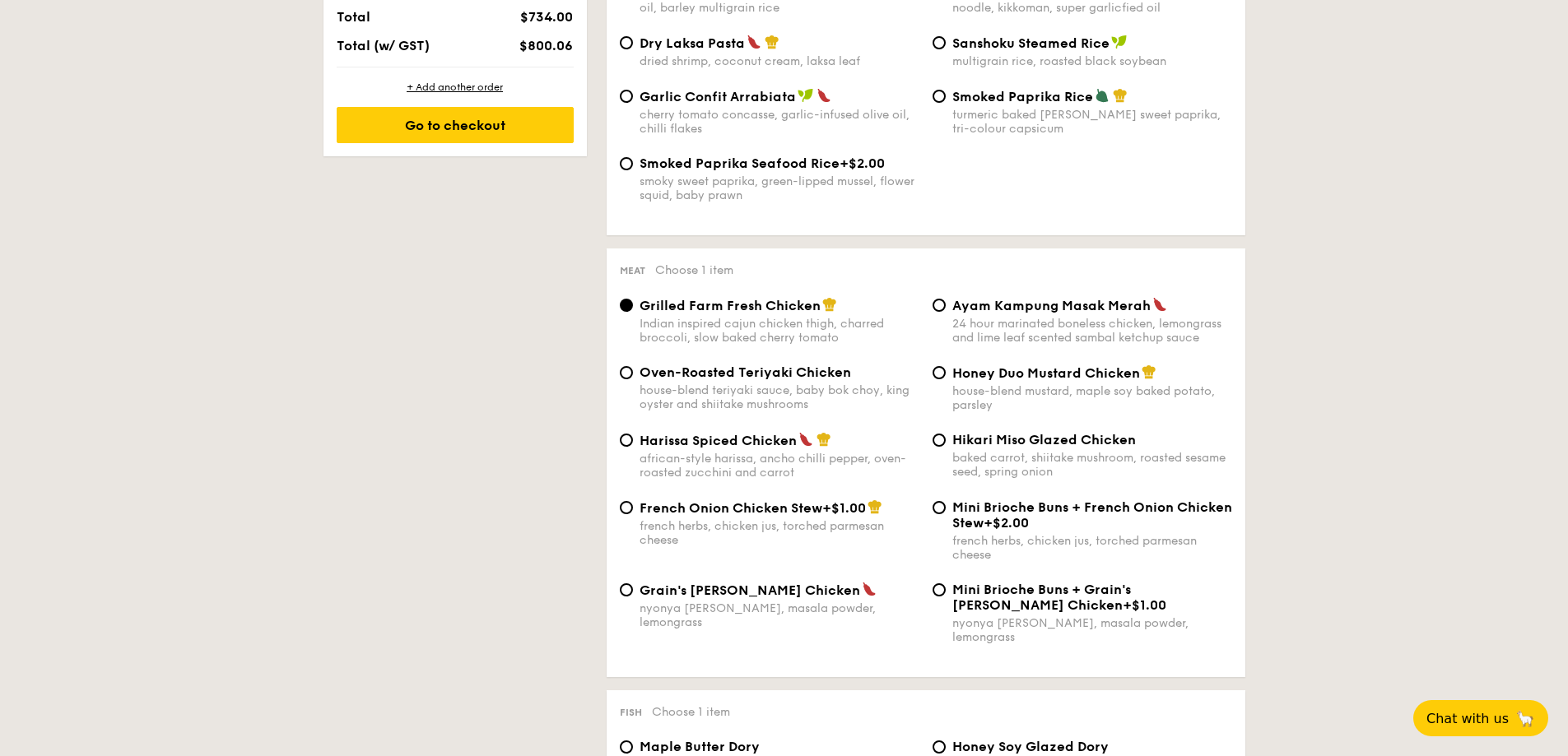
scroll to position [1069, 0]
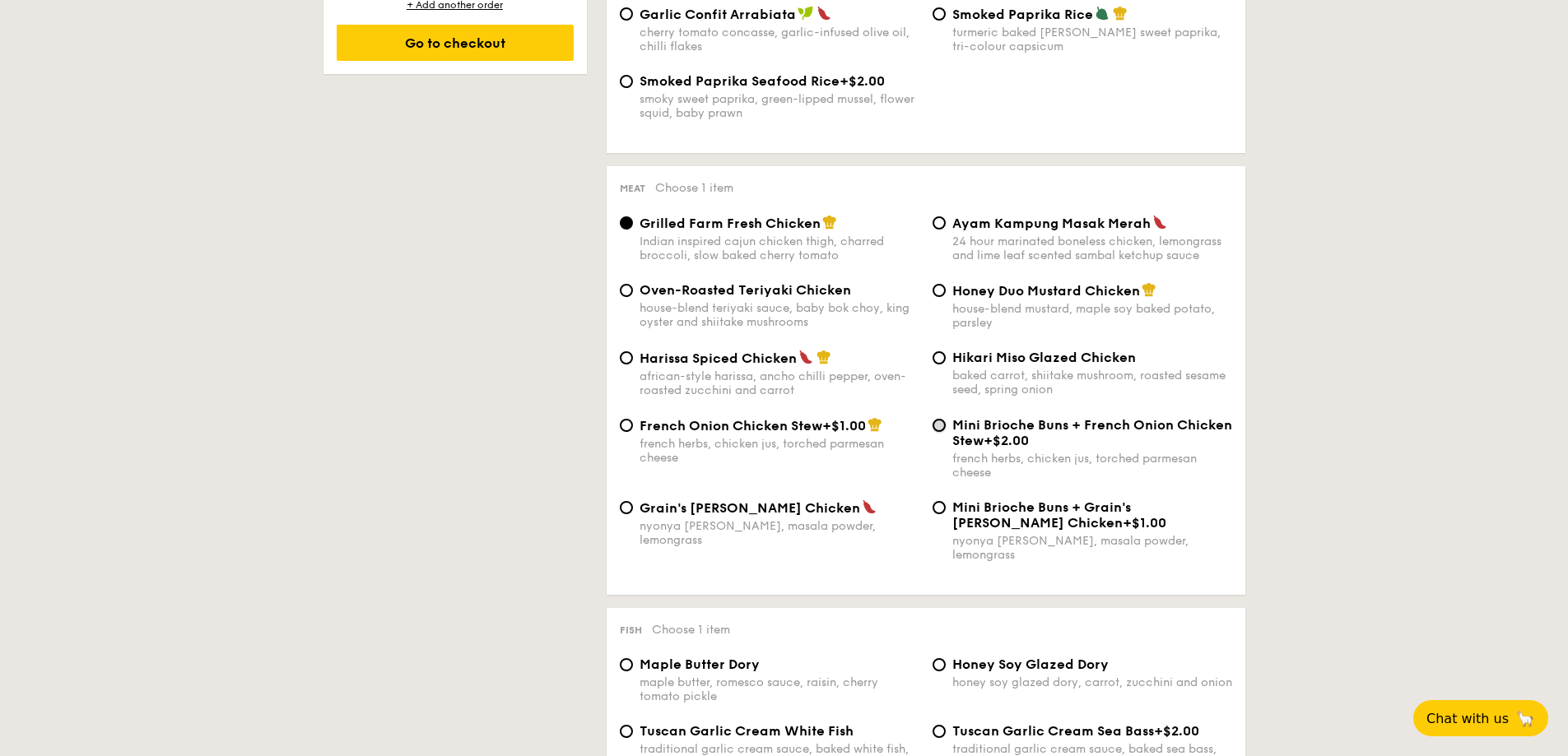
click at [935, 423] on input "Mini Brioche Buns + French Onion Chicken Stew +$2.00 french herbs, chicken jus,…" at bounding box center [939, 425] width 13 height 13
radio input "true"
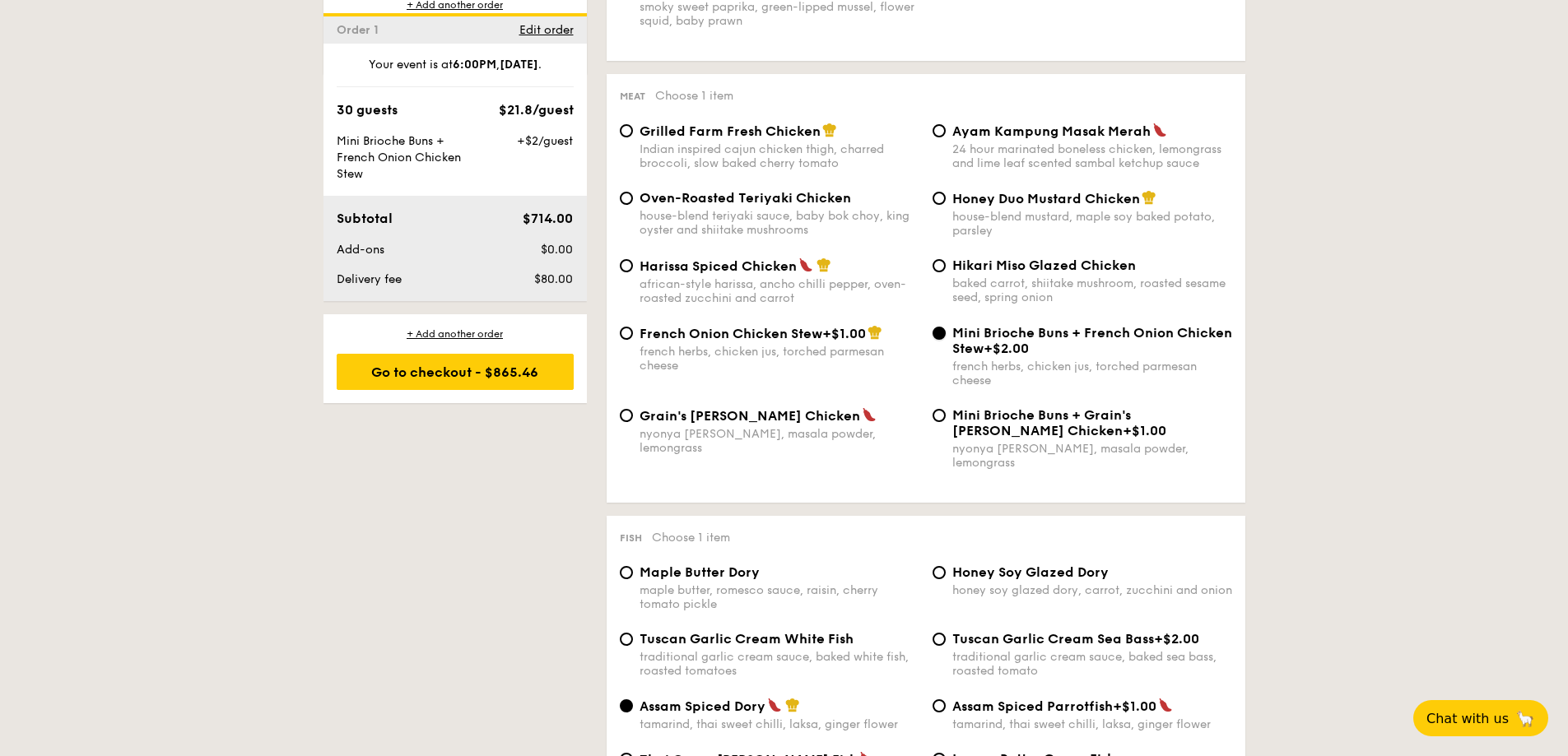
scroll to position [1409, 0]
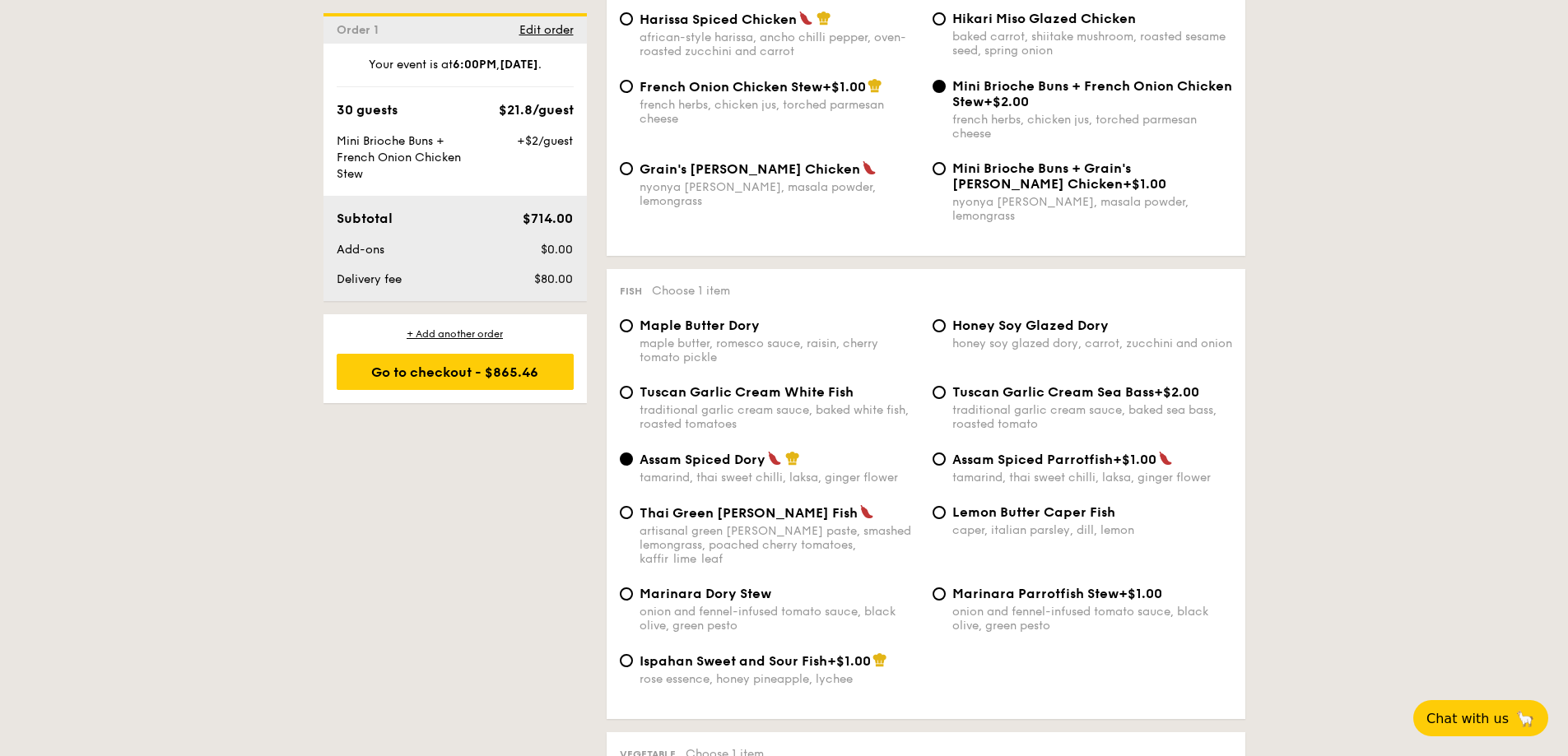
click at [650, 384] on span "Tuscan Garlic Cream White Fish" at bounding box center [746, 392] width 214 height 16
click at [633, 386] on input "Tuscan Garlic Cream White Fish traditional garlic cream sauce, baked white fish…" at bounding box center [627, 392] width 13 height 13
radio input "true"
click at [722, 337] on div "maple butter, romesco sauce, raisin, cherry tomato pickle" at bounding box center [780, 351] width 280 height 28
click at [633, 325] on input "Maple Butter Dory maple butter, romesco sauce, raisin, cherry tomato pickle" at bounding box center [627, 325] width 13 height 13
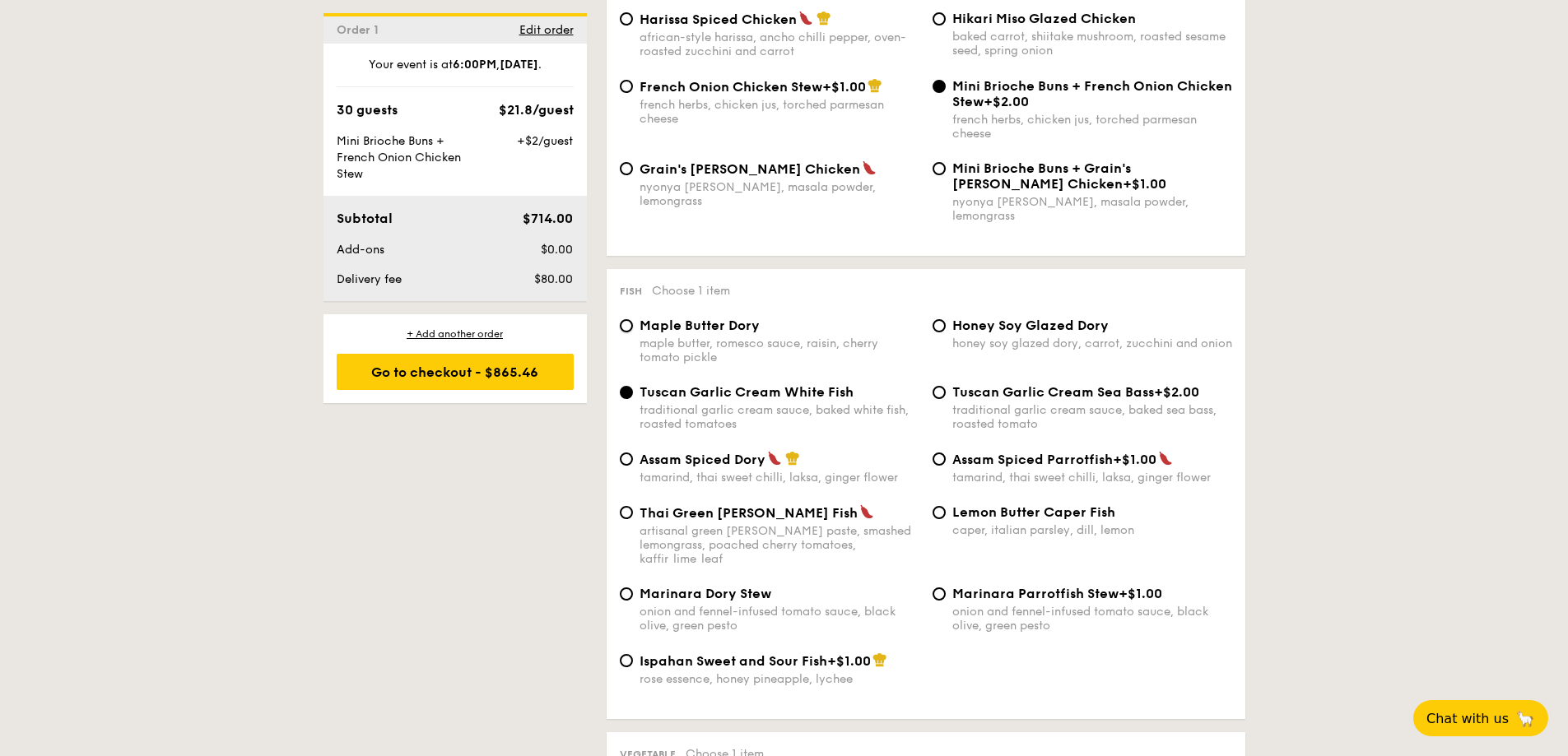
radio input "true"
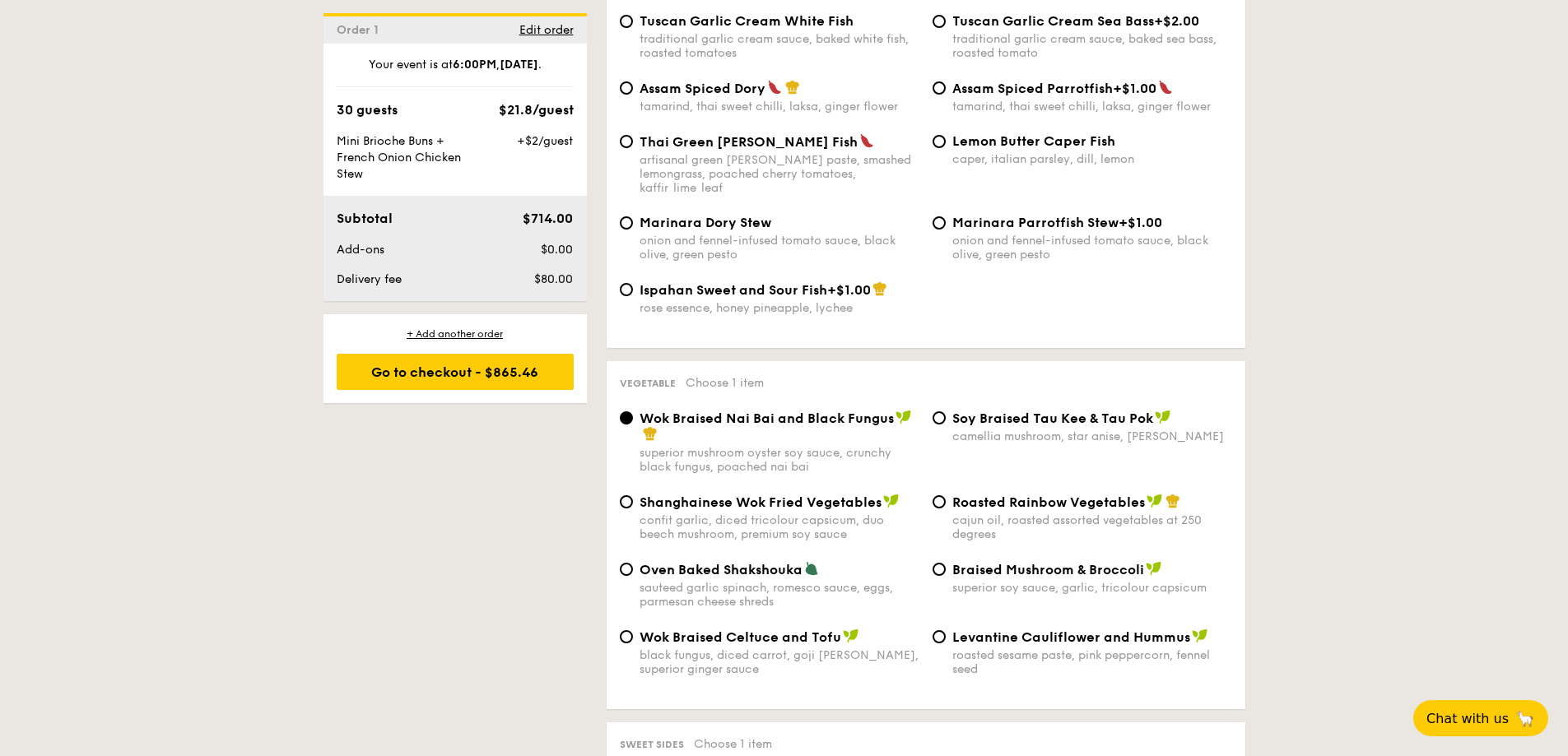
scroll to position [1820, 0]
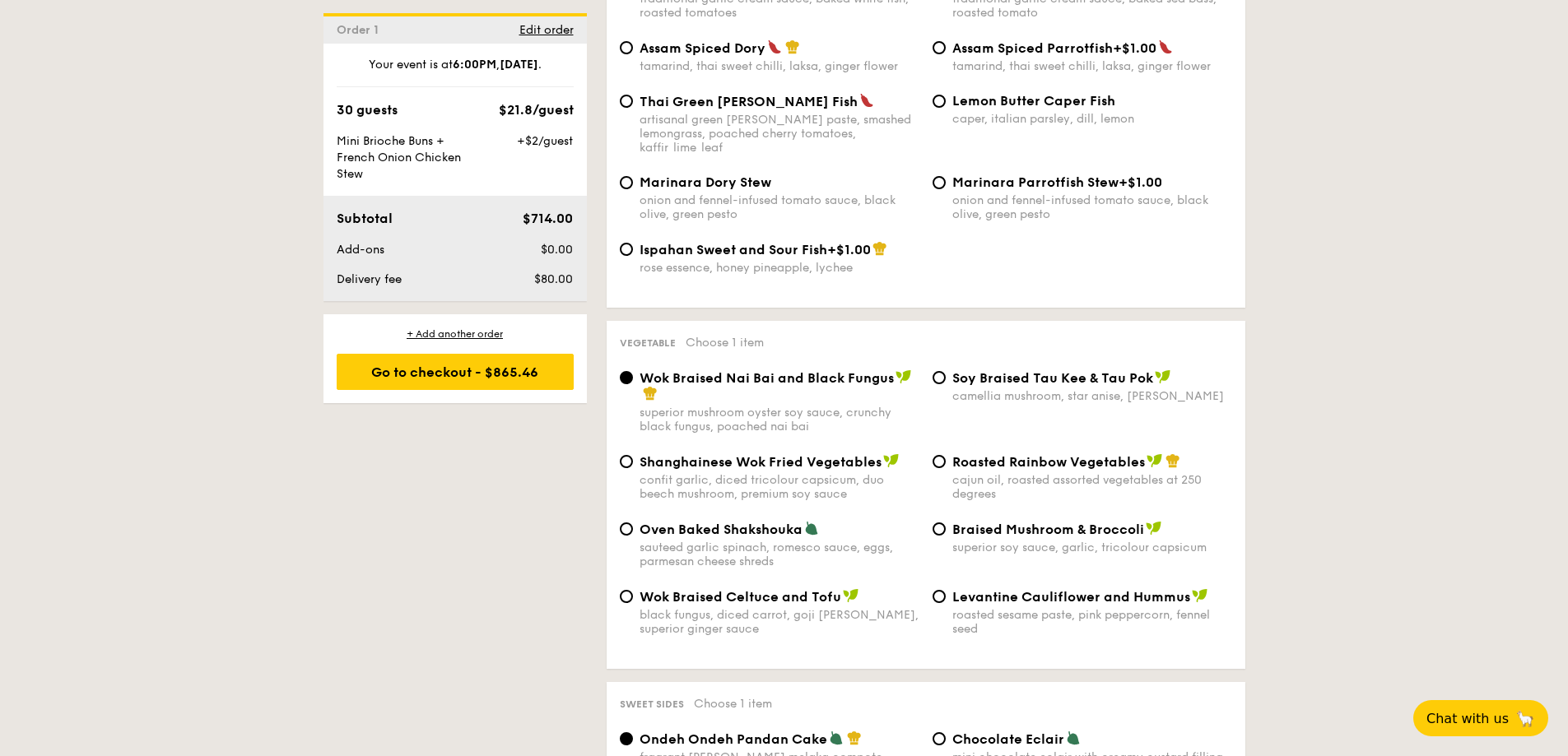
click at [733, 541] on div "sauteed garlic spinach, romesco sauce, eggs, parmesan cheese shreds" at bounding box center [780, 555] width 280 height 28
click at [633, 522] on input "Oven Baked Shakshouka sauteed garlic spinach, romesco sauce, eggs, parmesan che…" at bounding box center [627, 529] width 13 height 13
radio input "true"
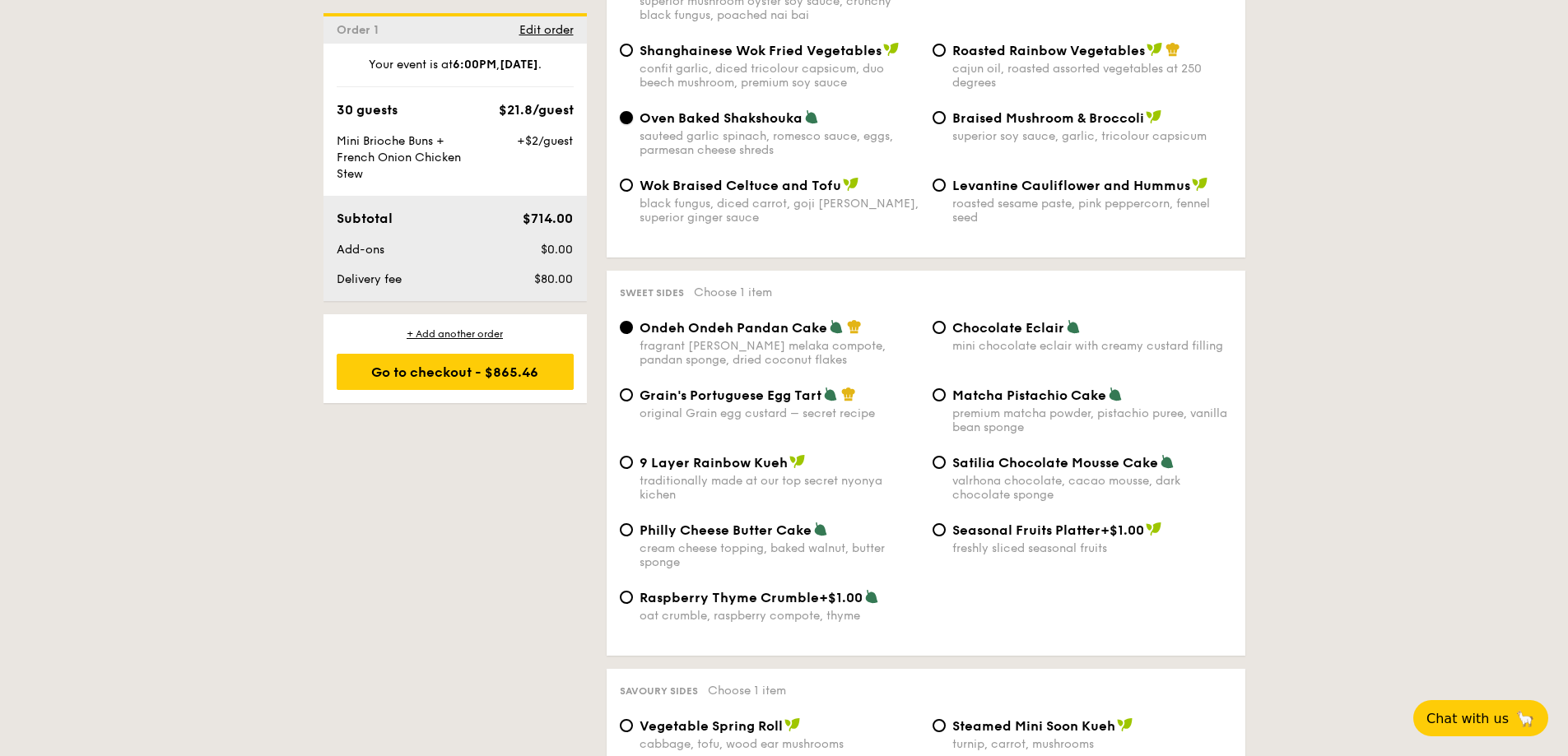
scroll to position [2314, 0]
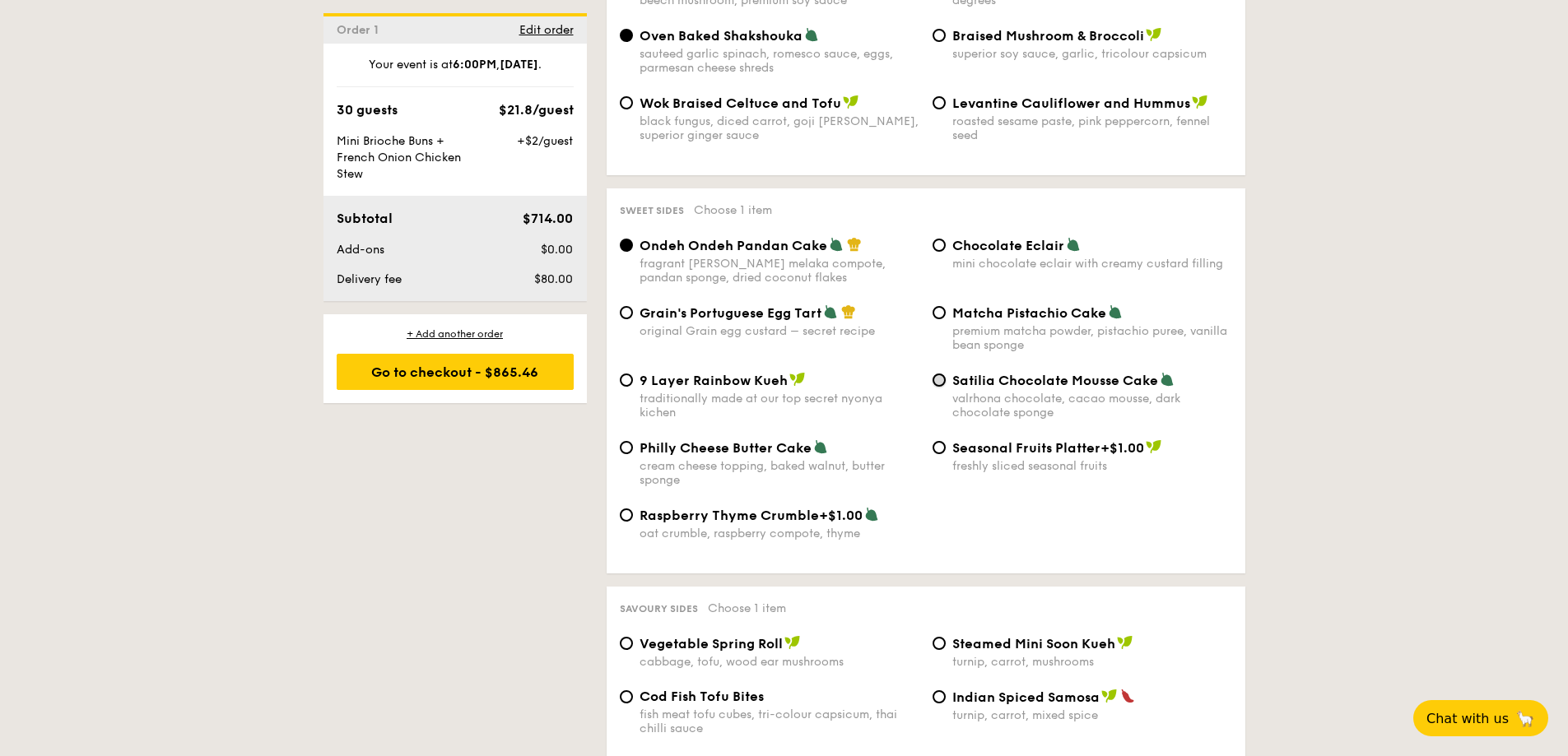
click at [935, 374] on input "Satilia Chocolate Mousse Cake valrhona chocolate, cacao mousse, dark chocolate …" at bounding box center [939, 380] width 13 height 13
radio input "true"
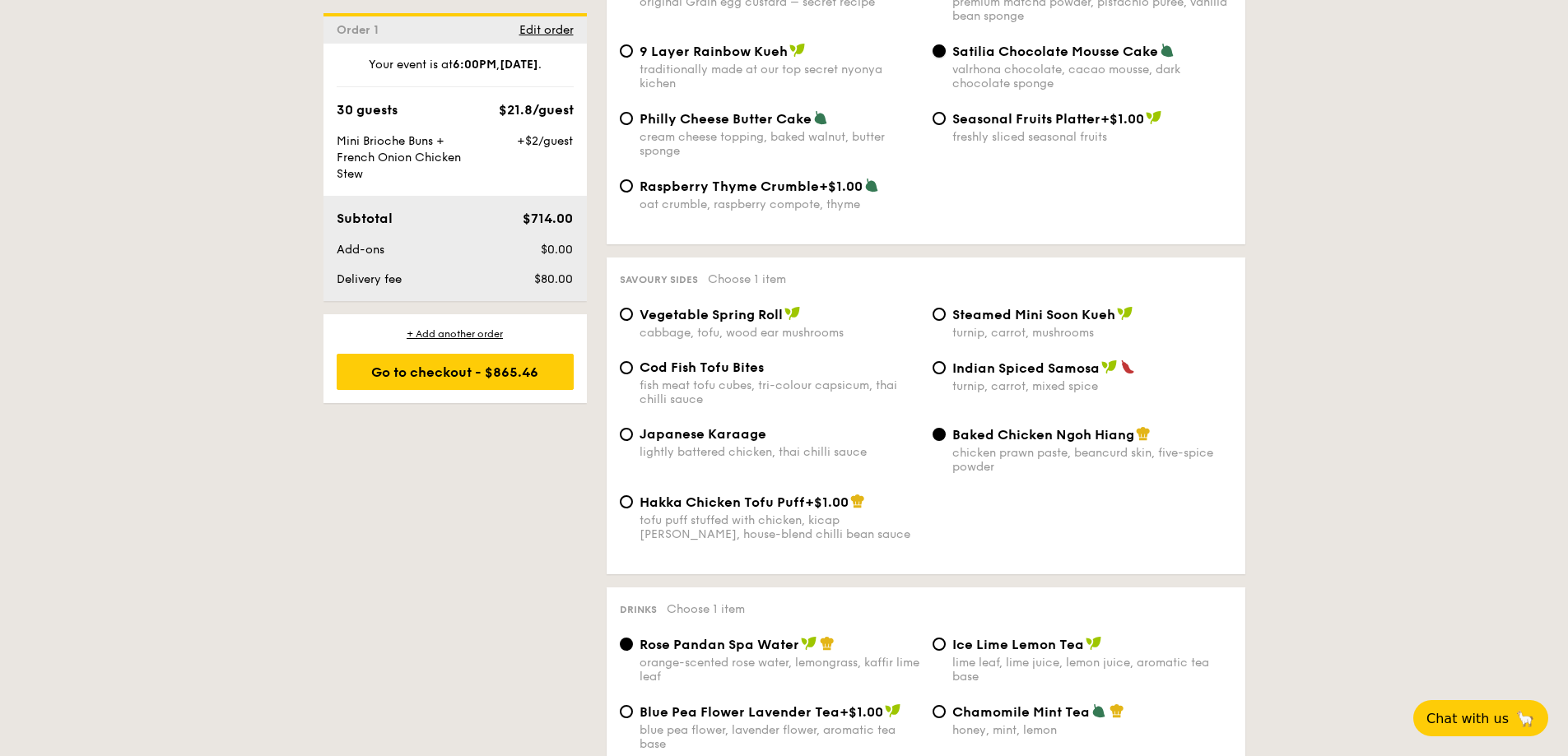
scroll to position [2725, 0]
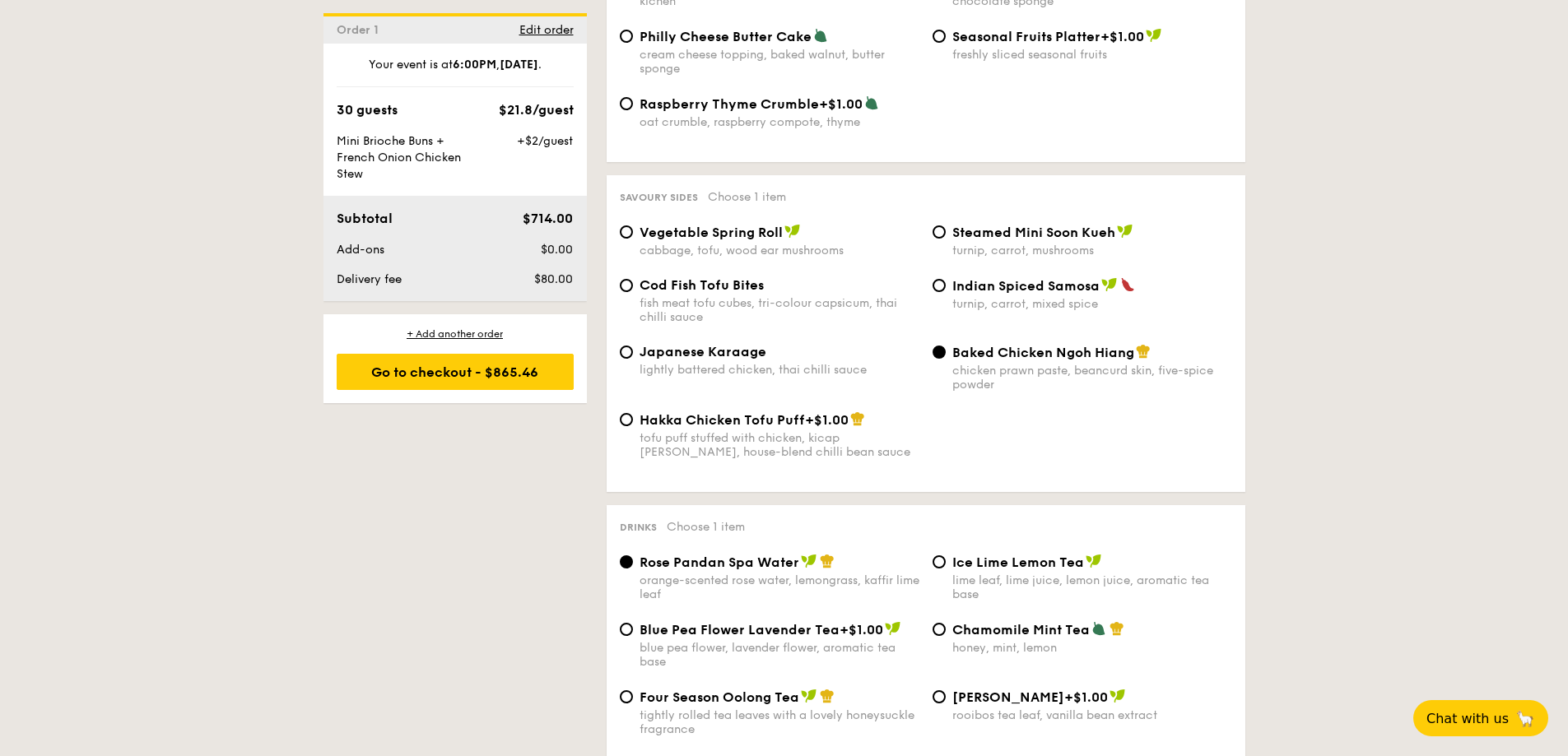
click at [699, 308] on div "Cod Fish Tofu Bites fish meat tofu cubes, tri-colour capsicum, thai chilli sauc…" at bounding box center [925, 309] width 626 height 66
click at [713, 344] on span "Japanese Karaage" at bounding box center [703, 351] width 127 height 16
click at [633, 346] on input "Japanese Karaage lightly battered chicken, thai chilli sauce" at bounding box center [627, 352] width 13 height 13
radio input "true"
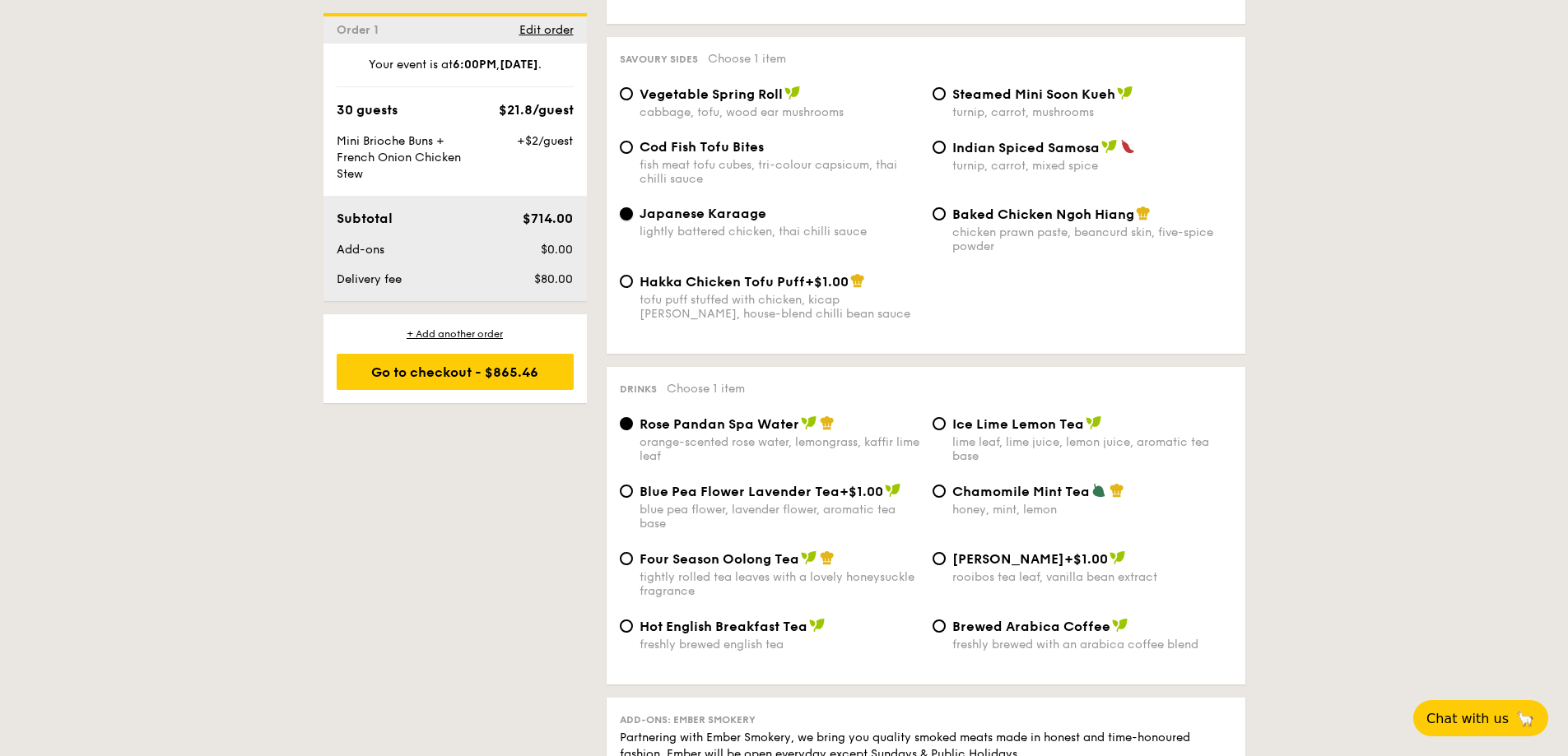
scroll to position [2889, 0]
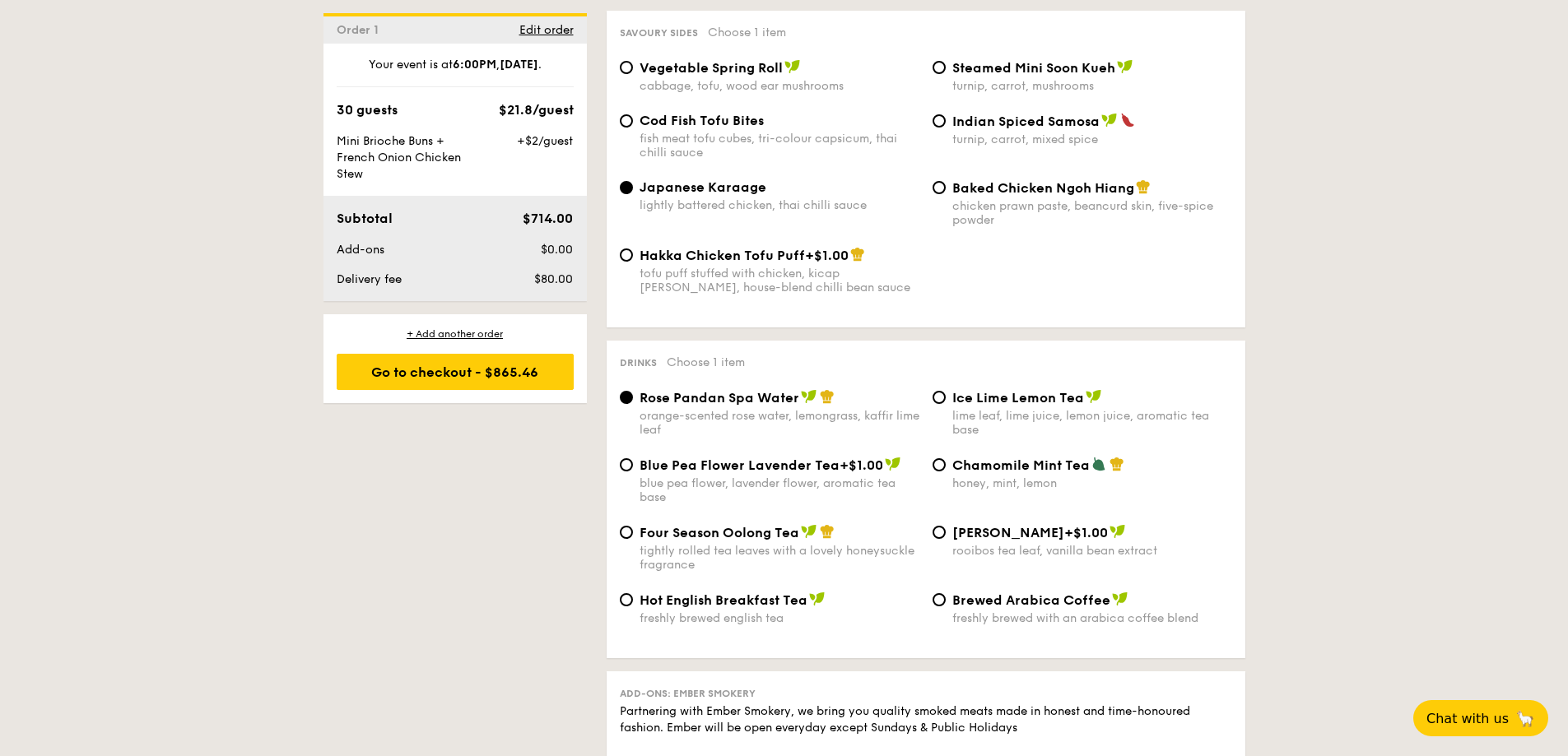
click at [787, 458] on span "Blue Pea Flower Lavender Tea" at bounding box center [740, 465] width 200 height 16
click at [633, 459] on input "Blue Pea Flower Lavender Tea +$1.00 blue pea flower, lavender flower, aromatic …" at bounding box center [627, 465] width 13 height 13
radio input "true"
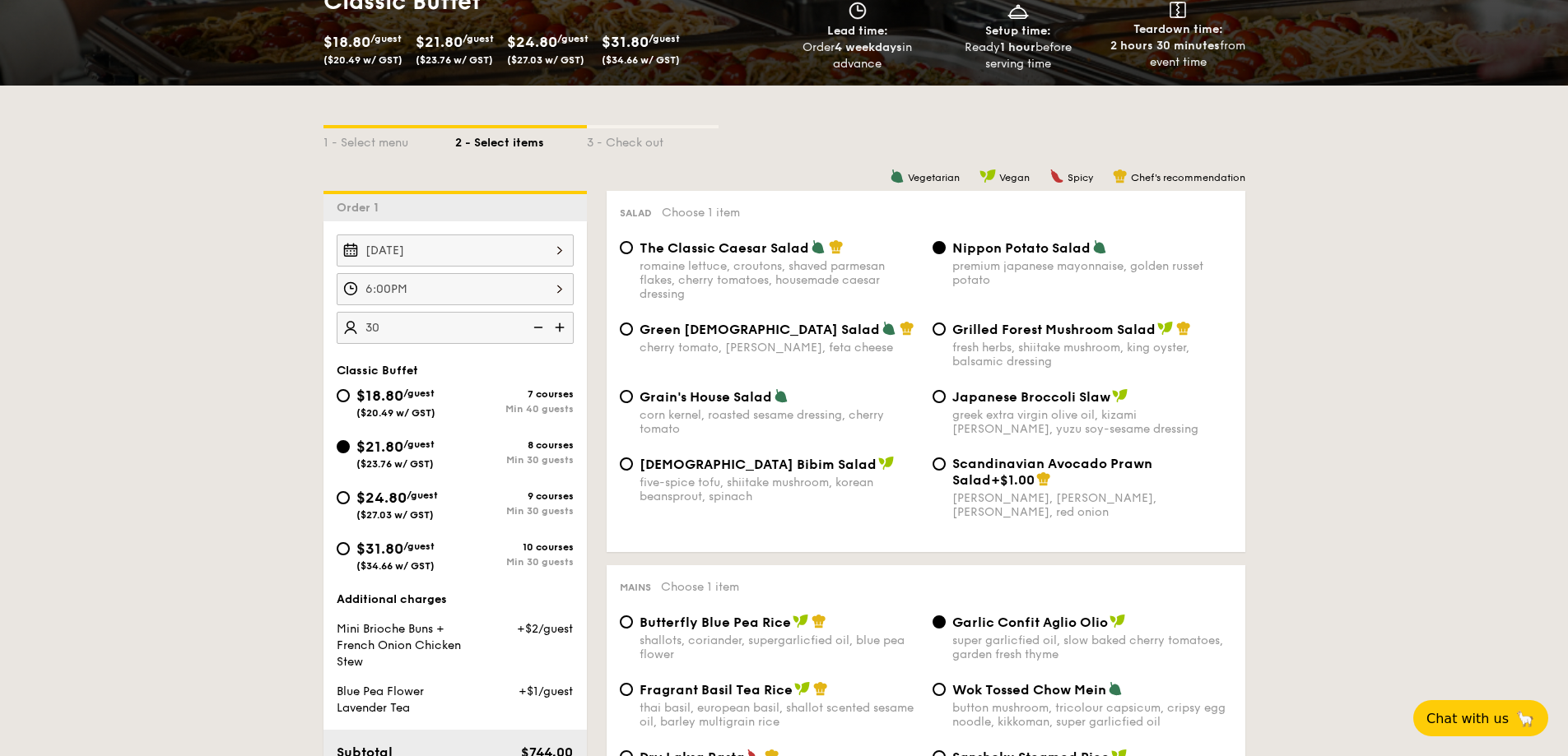
scroll to position [575, 0]
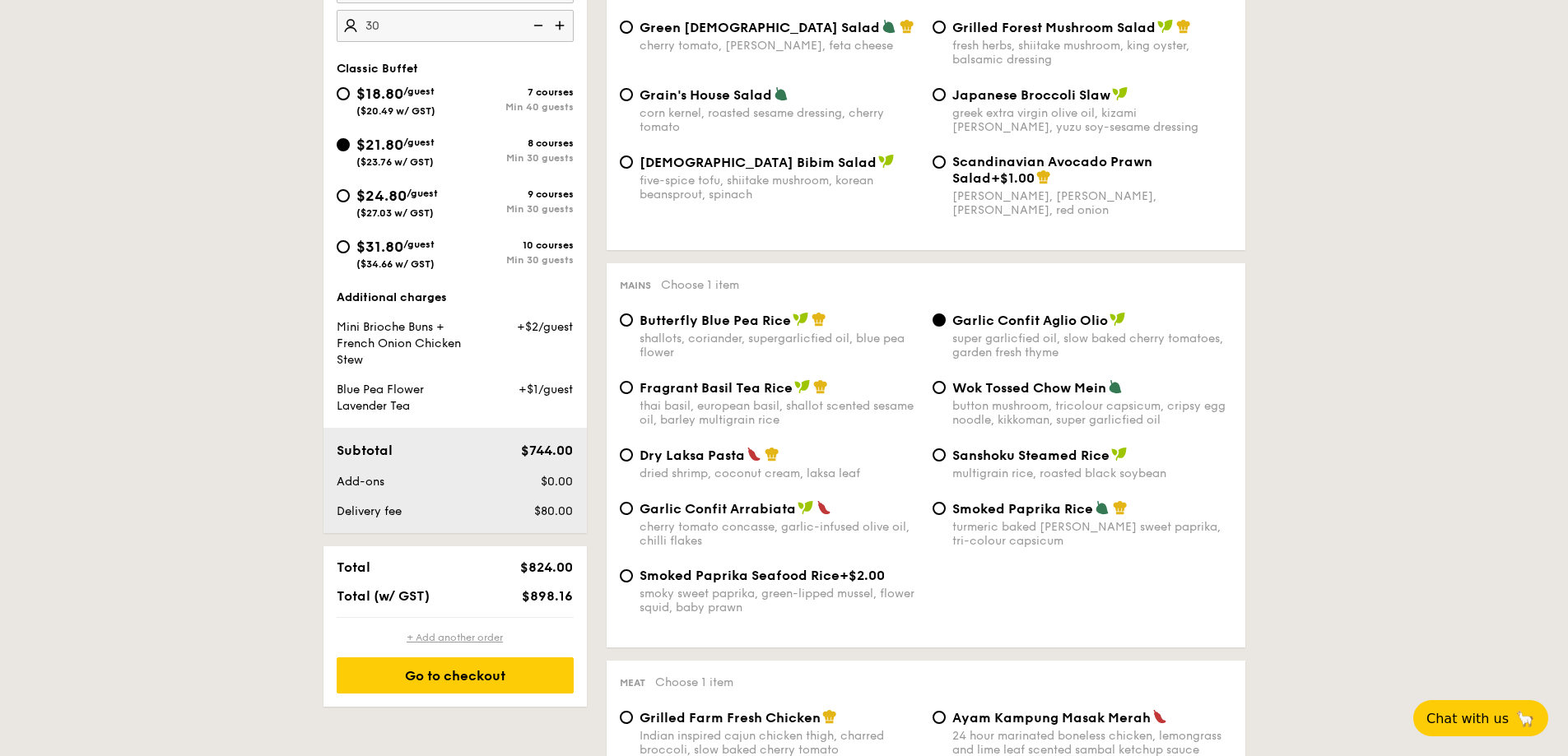
click at [424, 638] on div "+ Add another order" at bounding box center [455, 638] width 237 height 13
radio input "true"
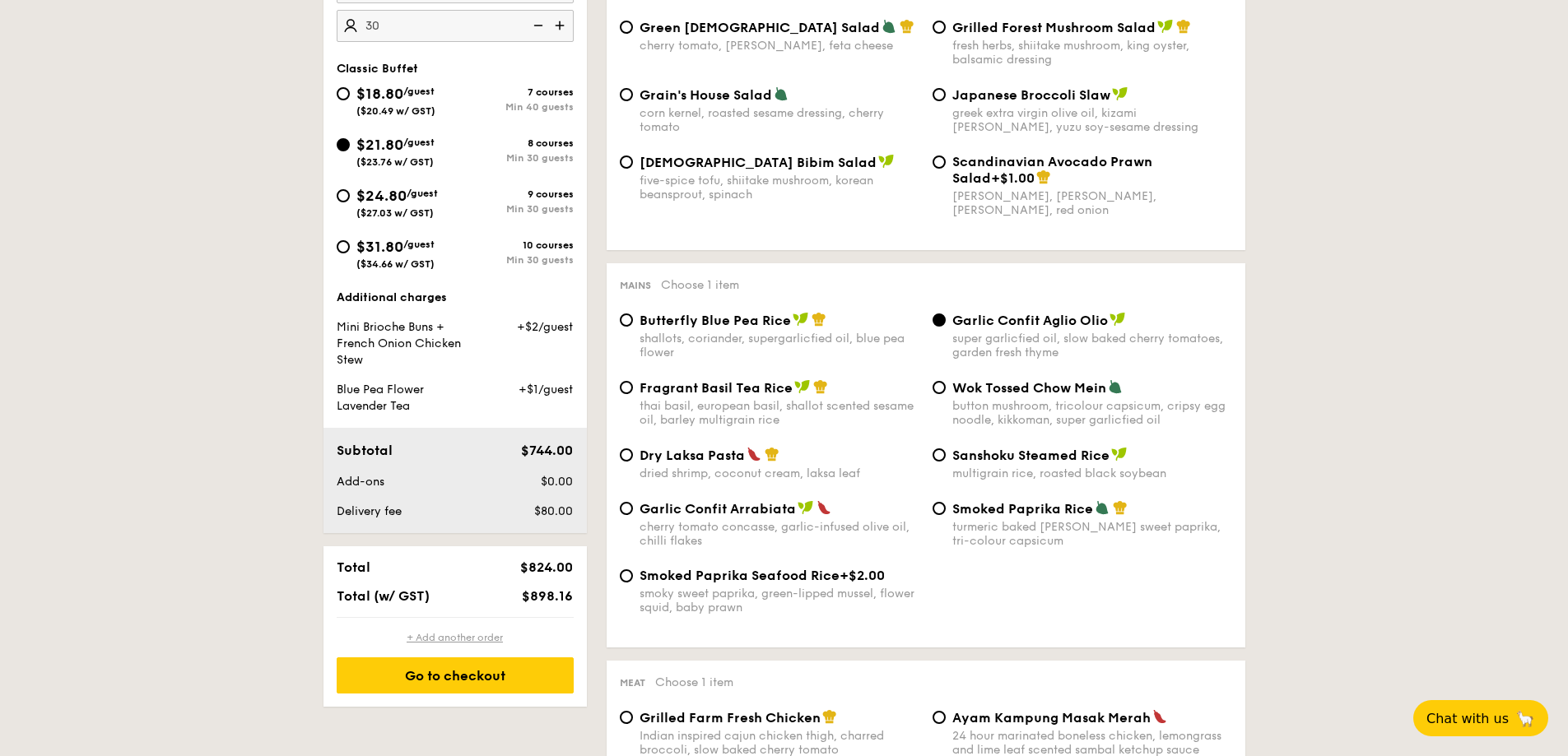
radio input "false"
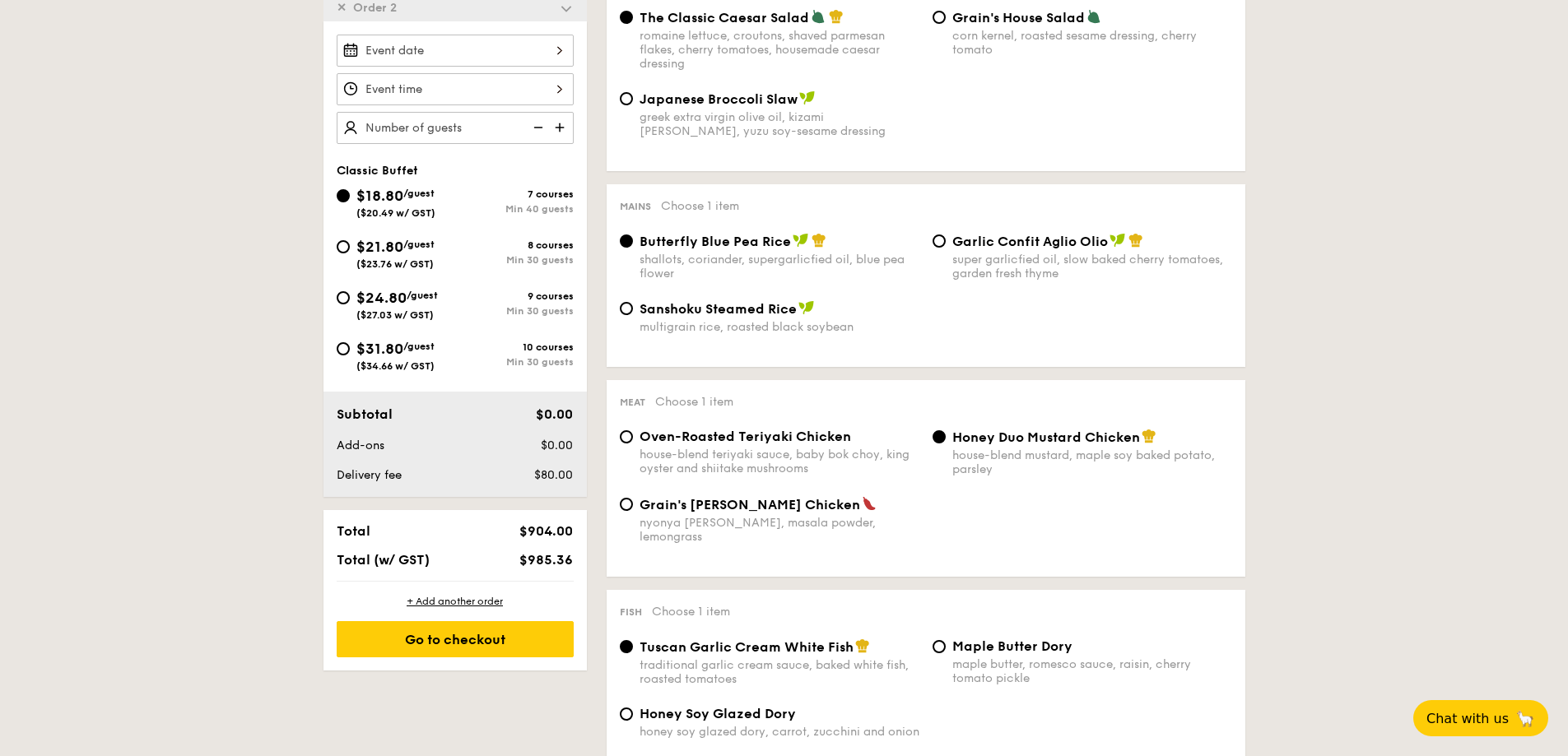
scroll to position [256, 0]
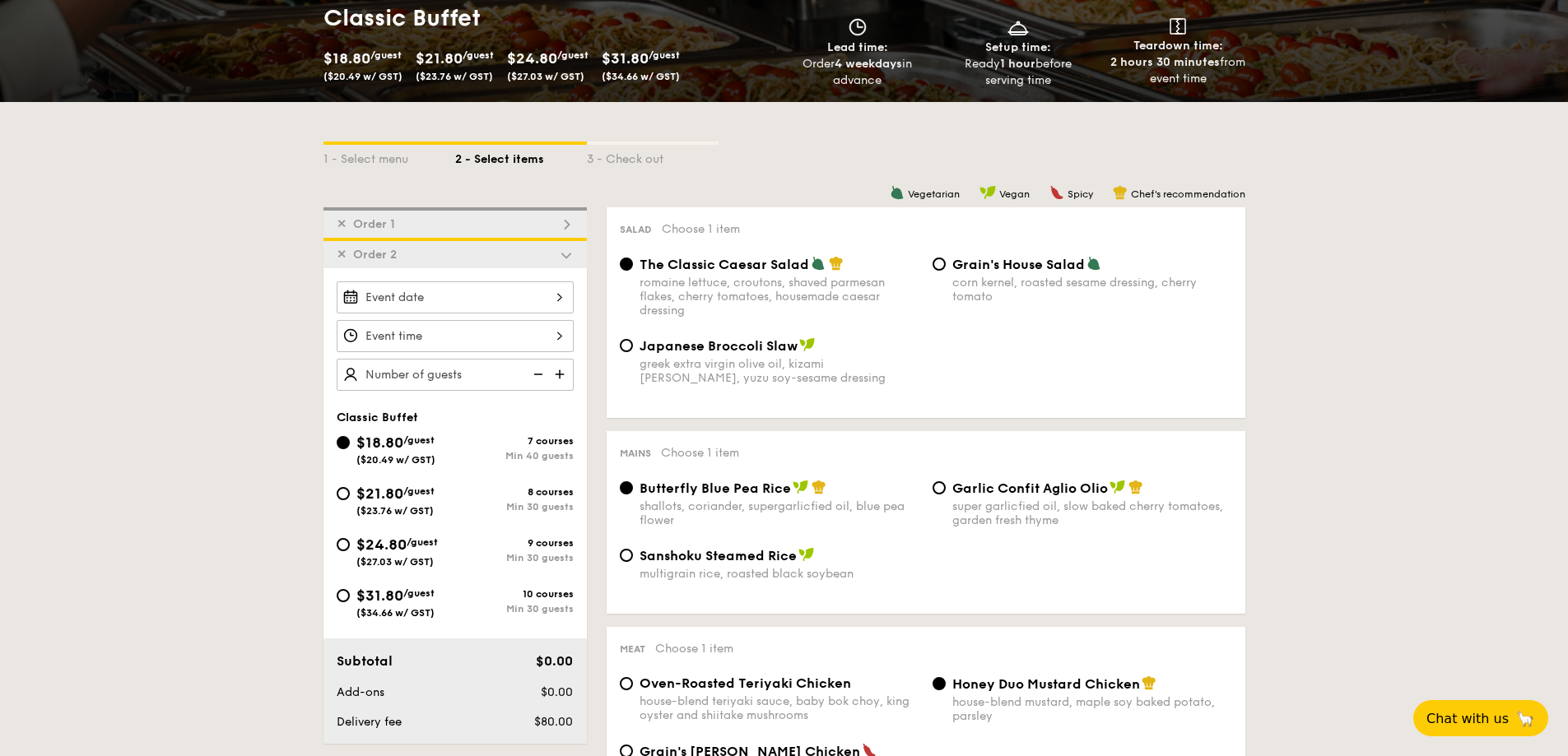
click at [372, 225] on span "Order 1" at bounding box center [374, 224] width 55 height 14
radio input "false"
radio input "true"
radio input "false"
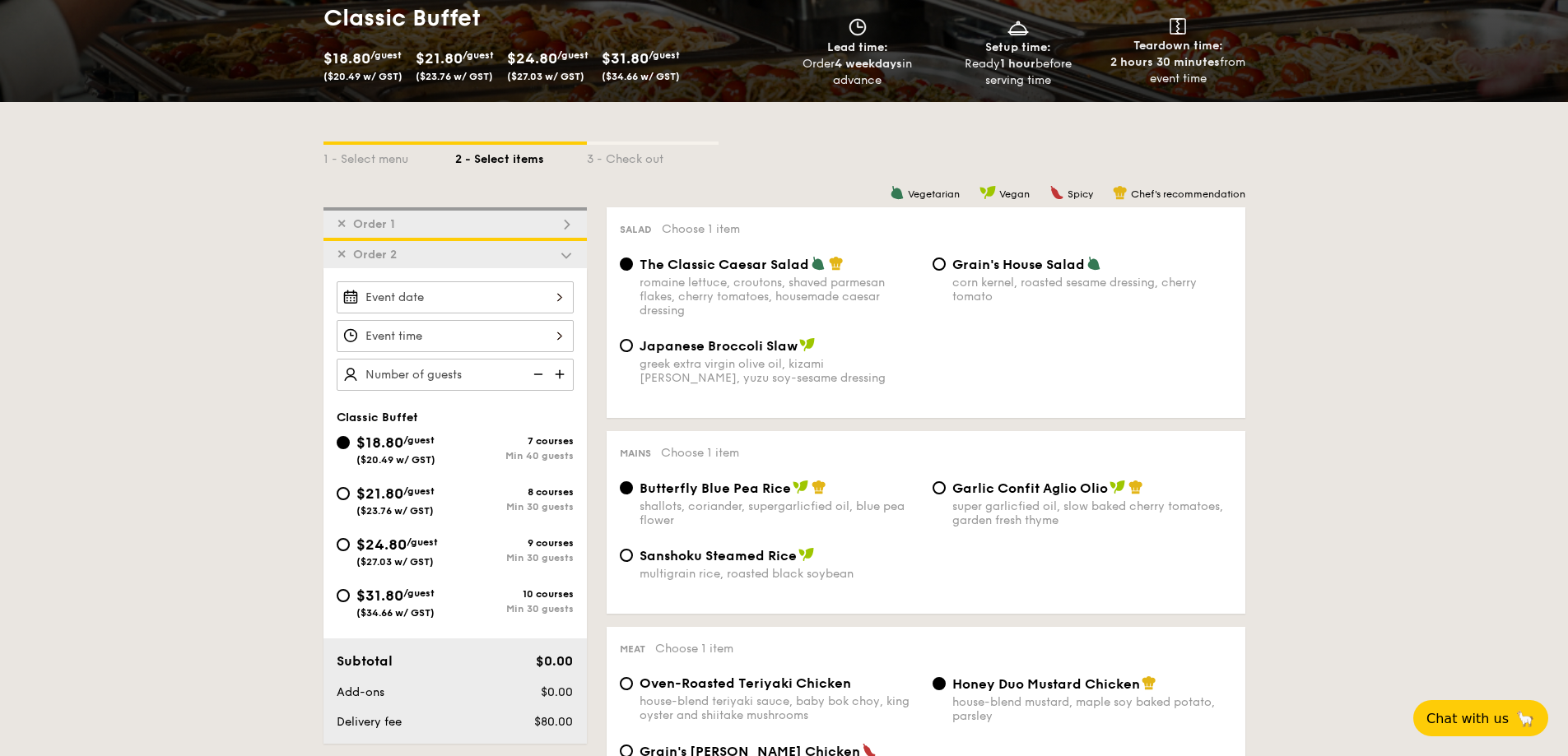
radio input "false"
radio input "true"
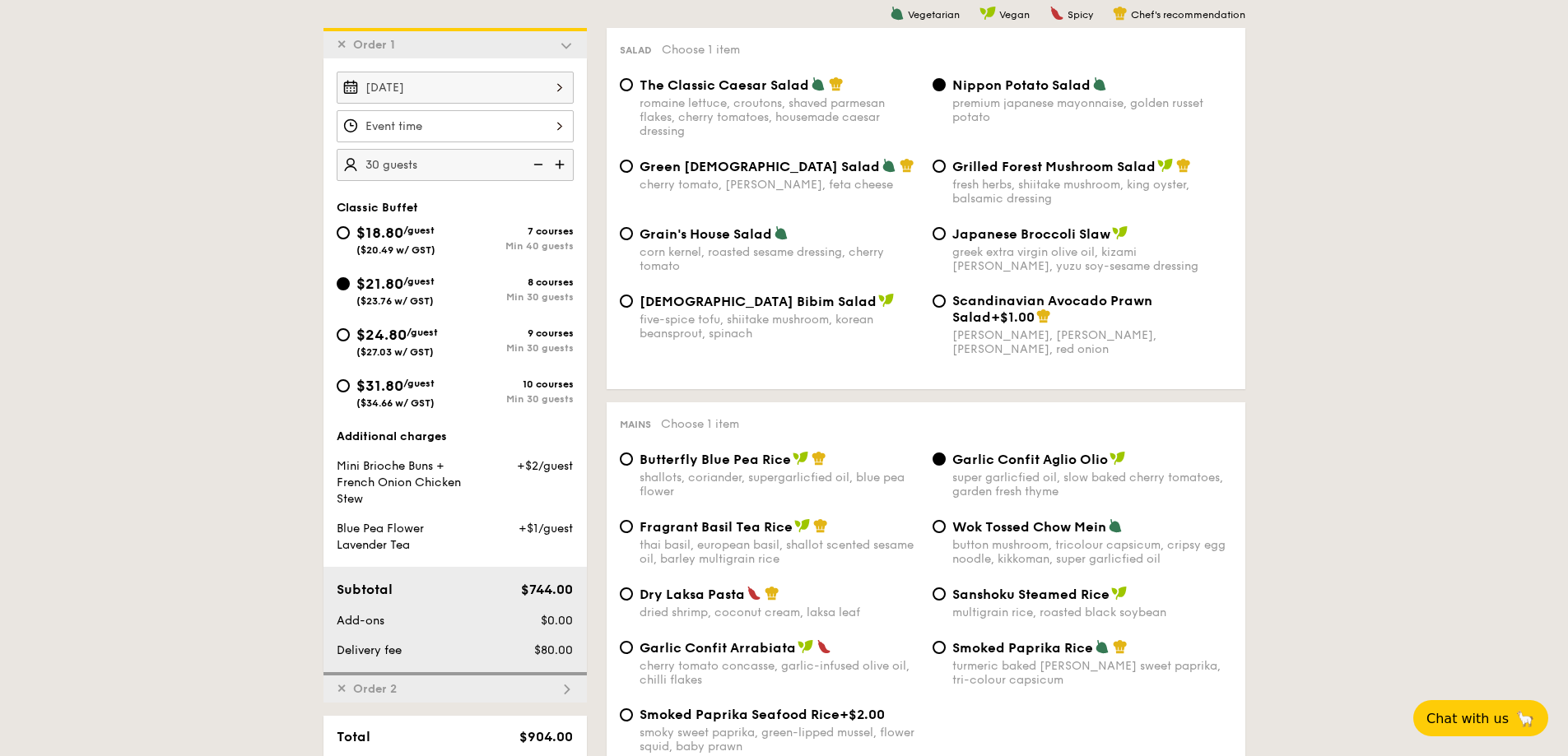
scroll to position [765, 0]
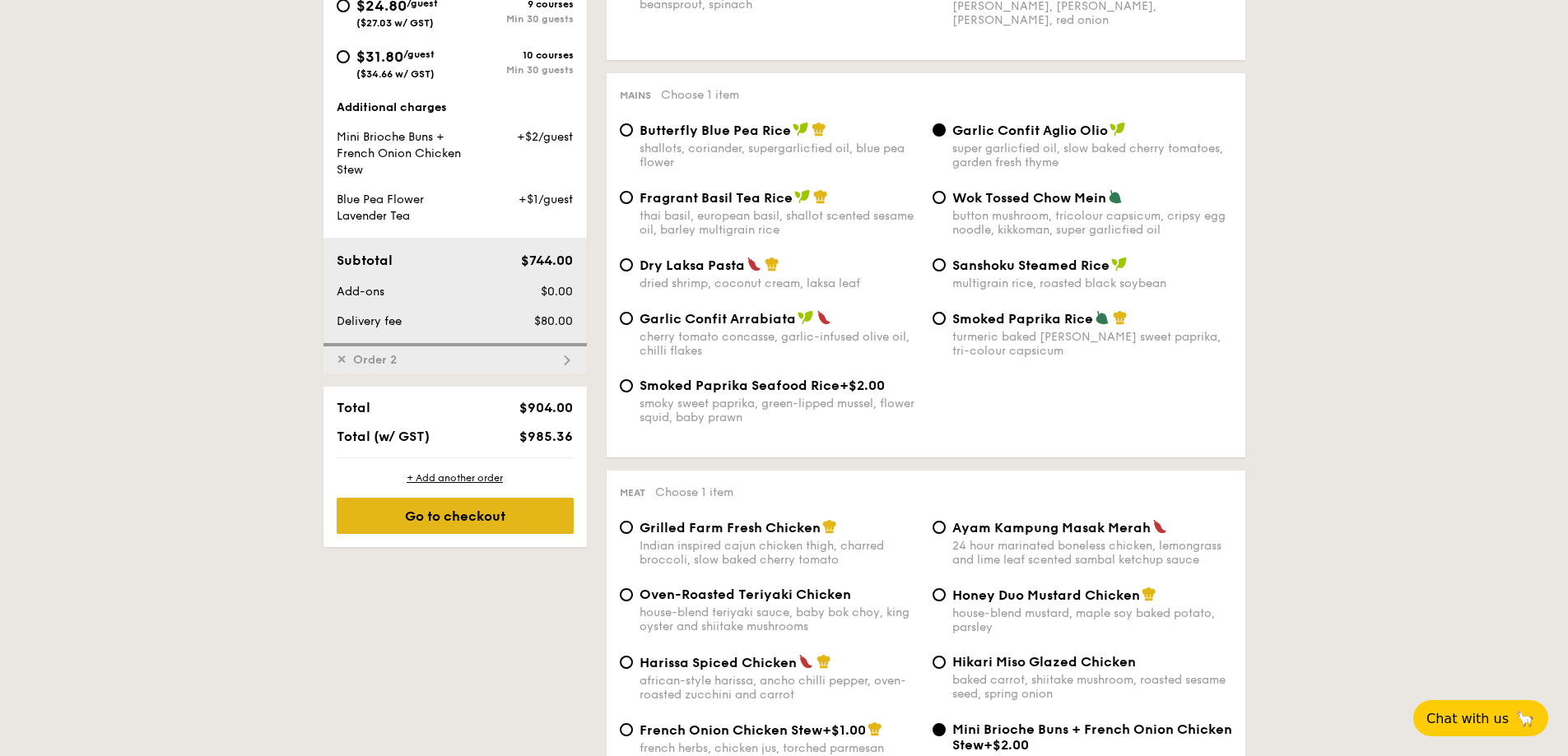
click at [477, 515] on div "Go to checkout" at bounding box center [455, 515] width 237 height 36
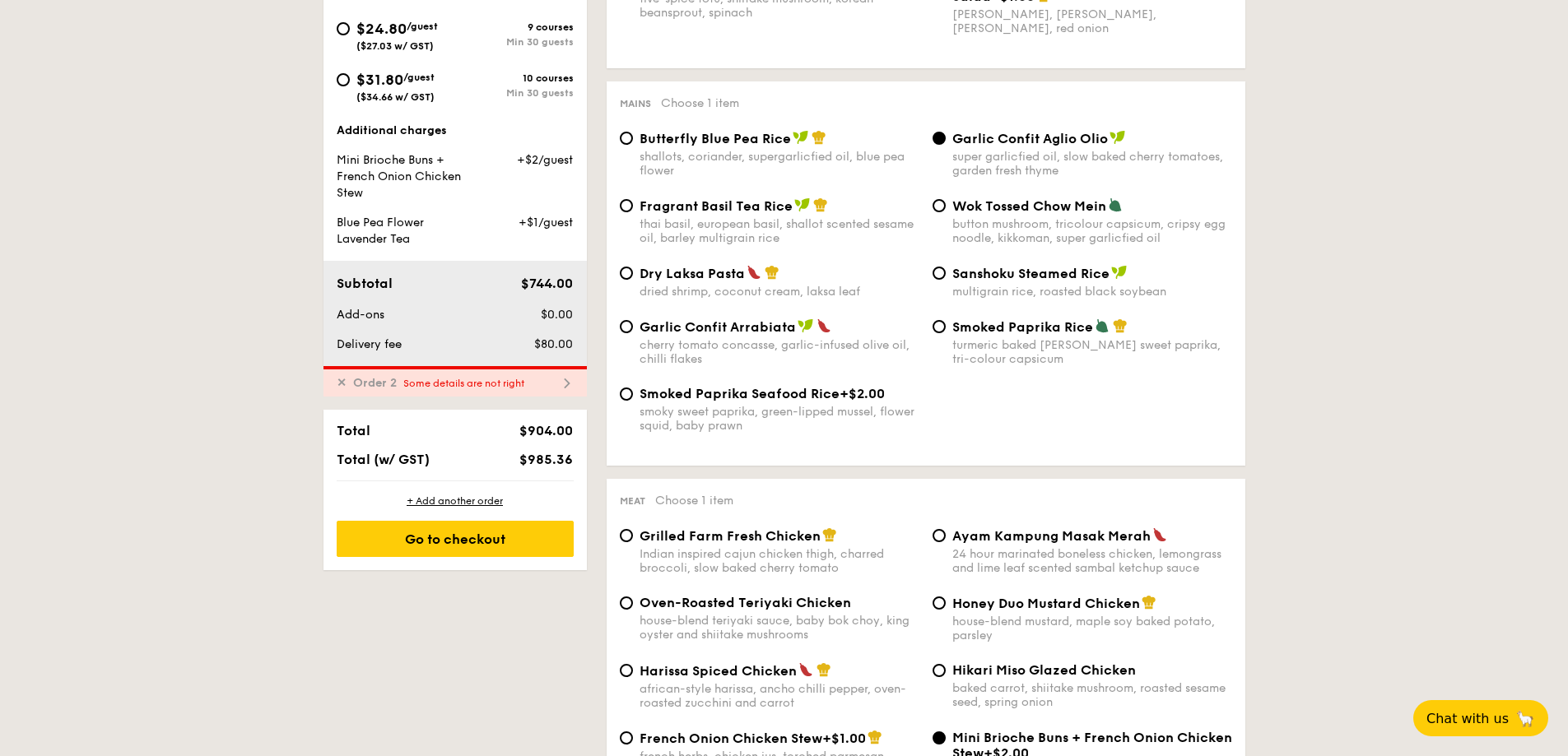
scroll to position [602, 0]
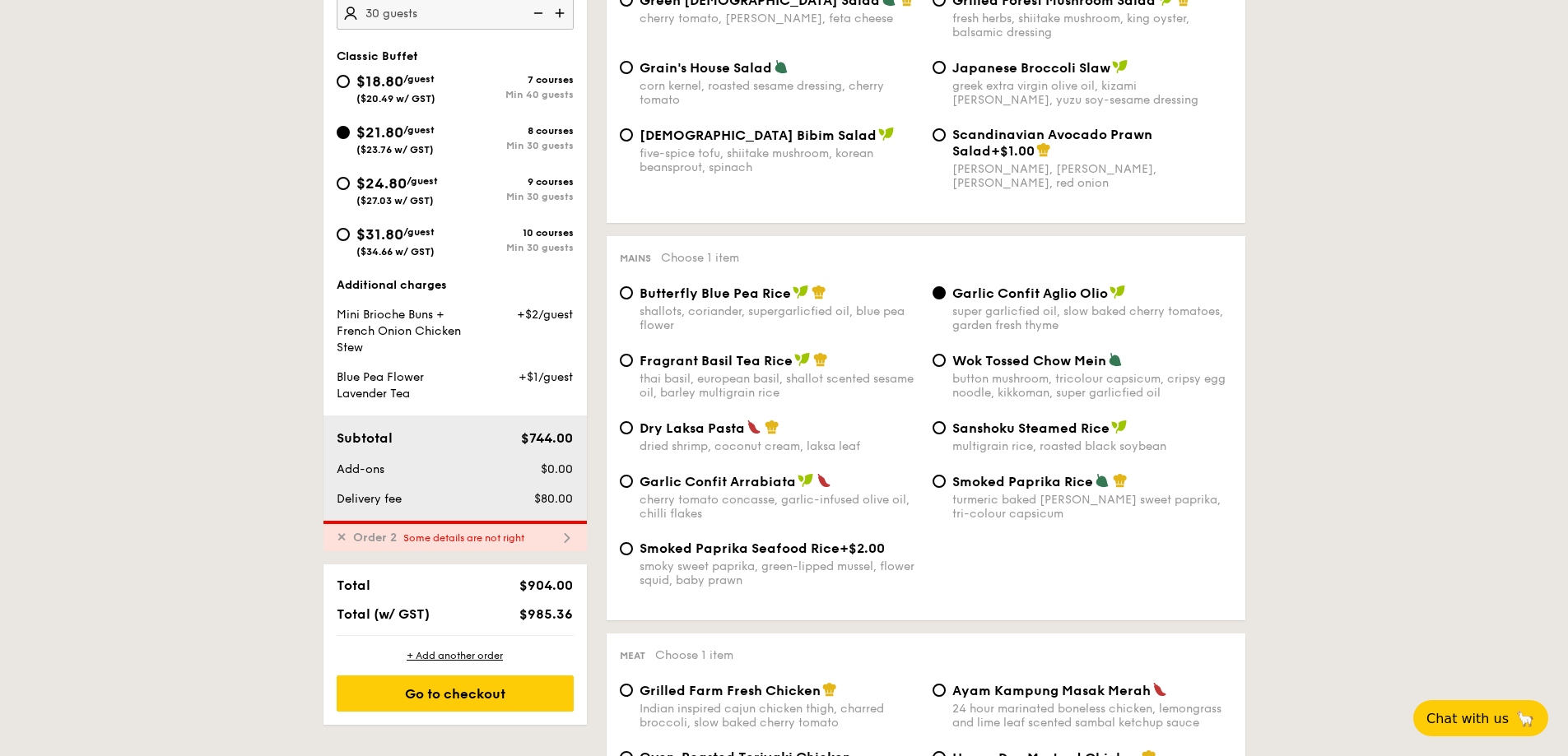
click at [345, 536] on span "✕" at bounding box center [341, 537] width 10 height 14
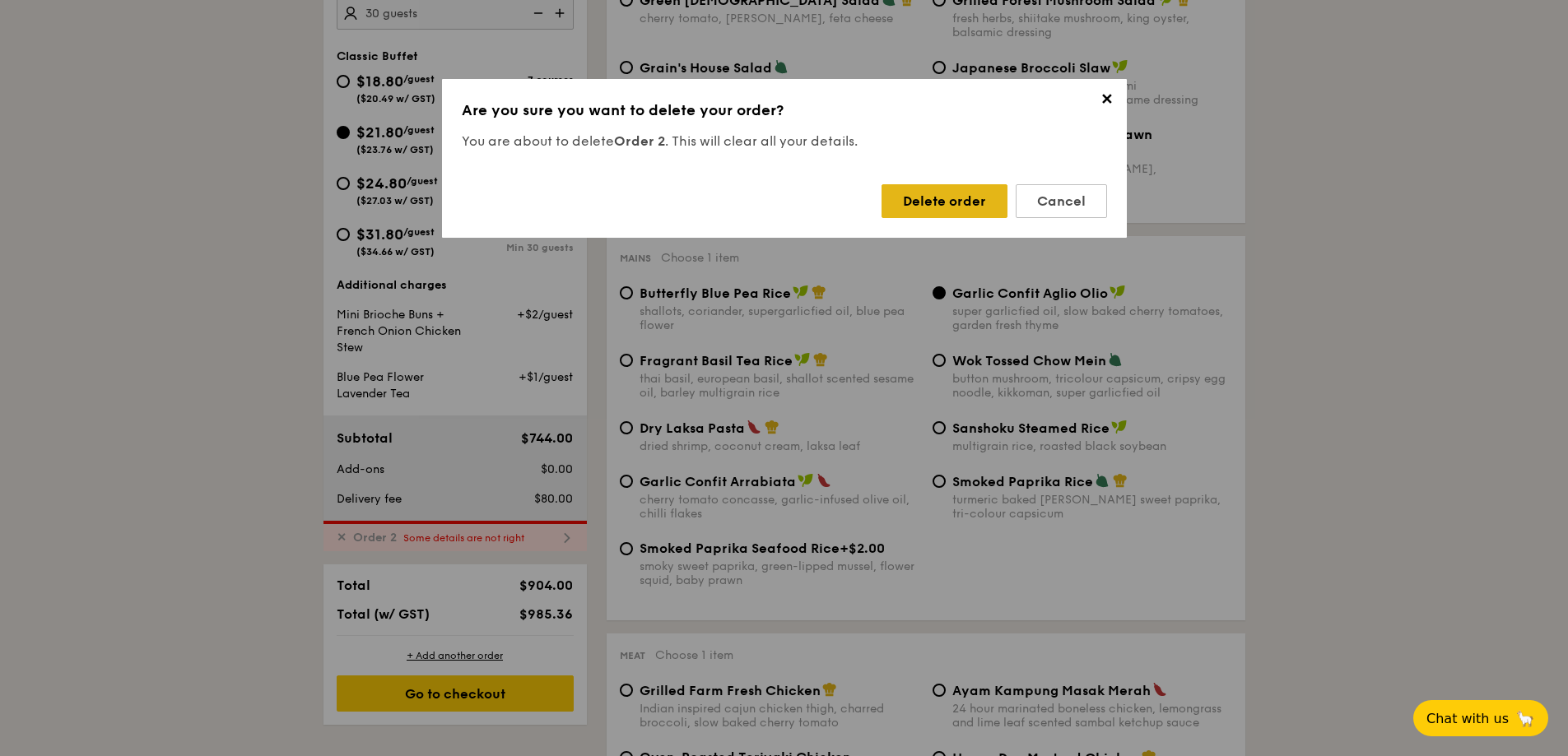
click at [923, 196] on div "Delete order" at bounding box center [944, 201] width 126 height 34
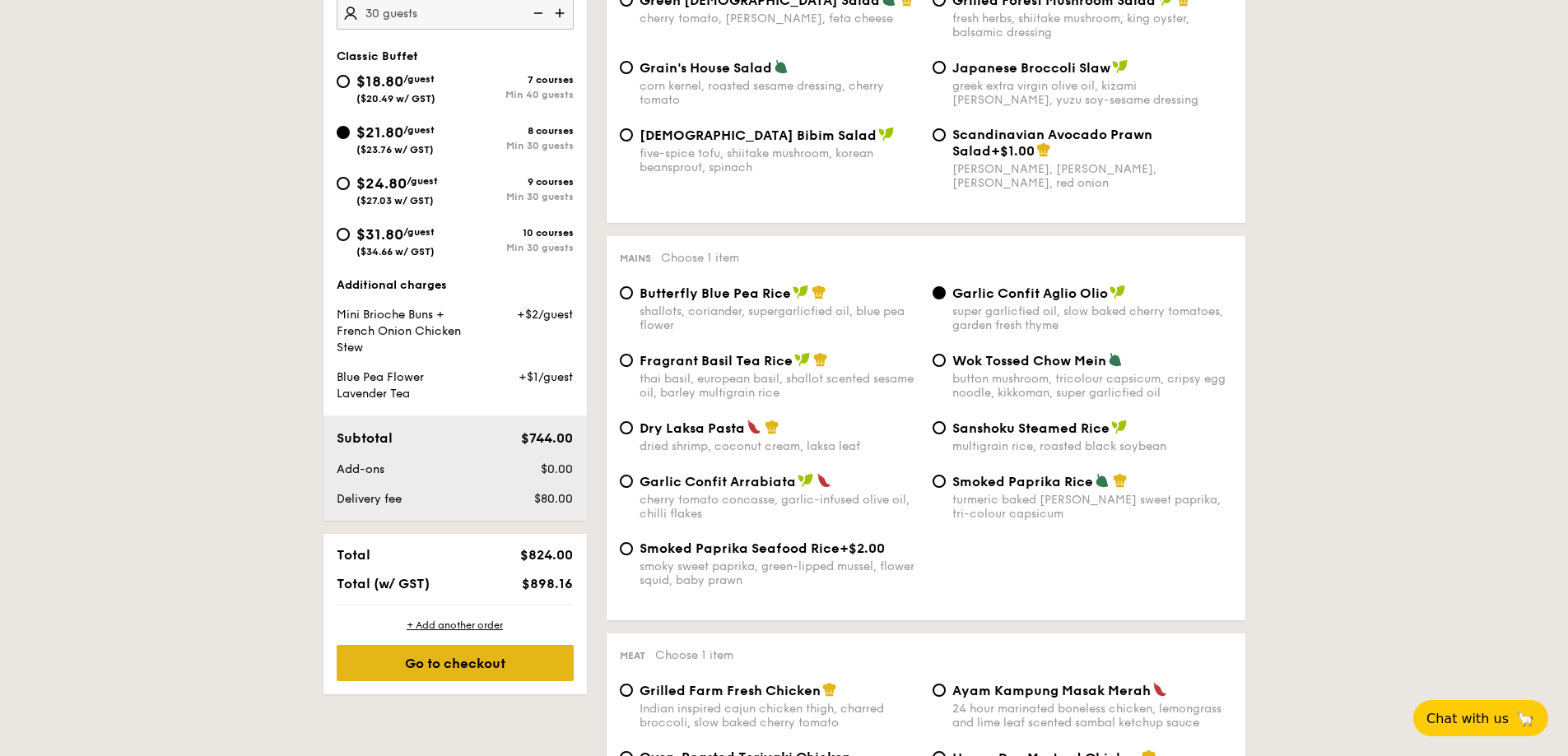
click at [426, 664] on div "Go to checkout" at bounding box center [455, 663] width 237 height 36
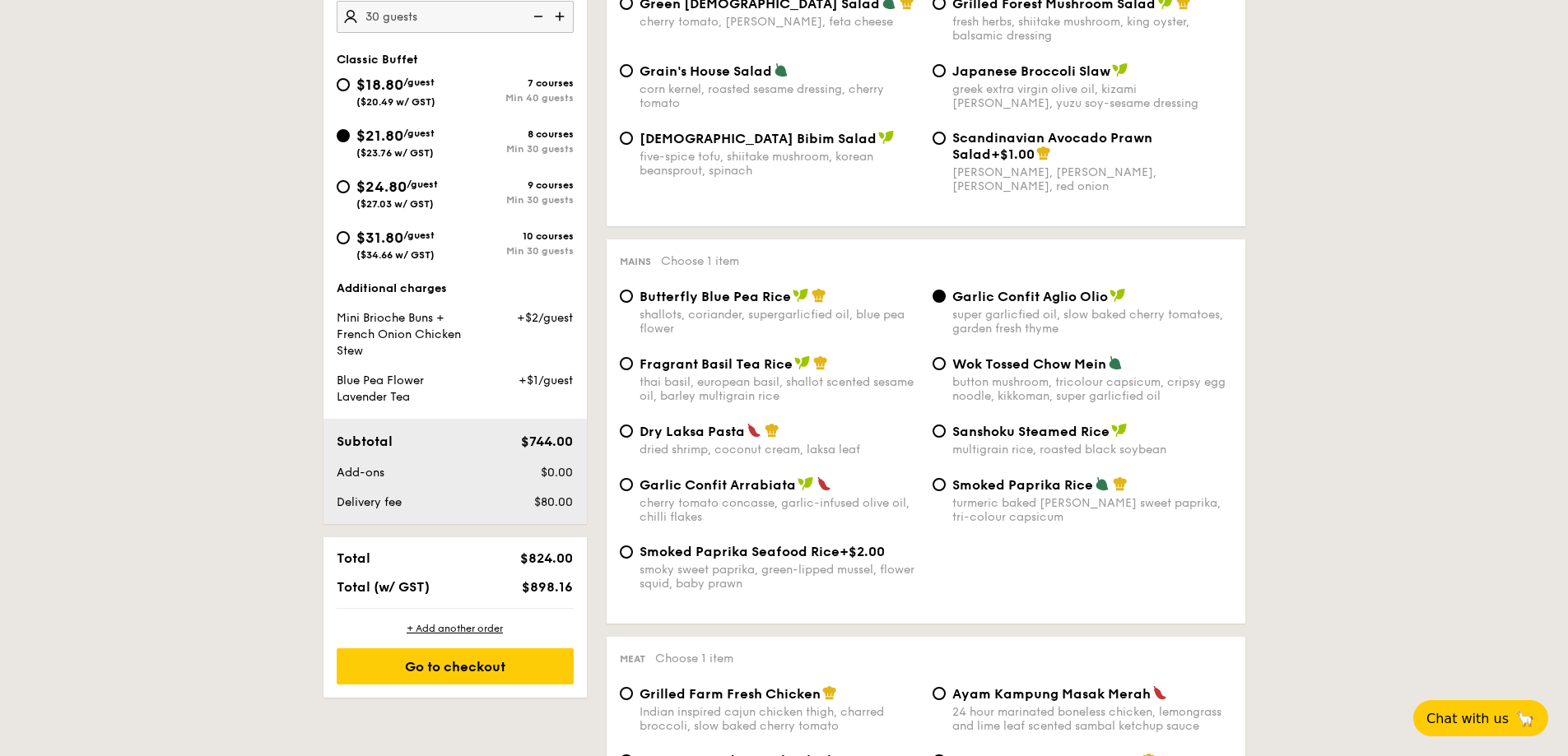
scroll to position [439, 0]
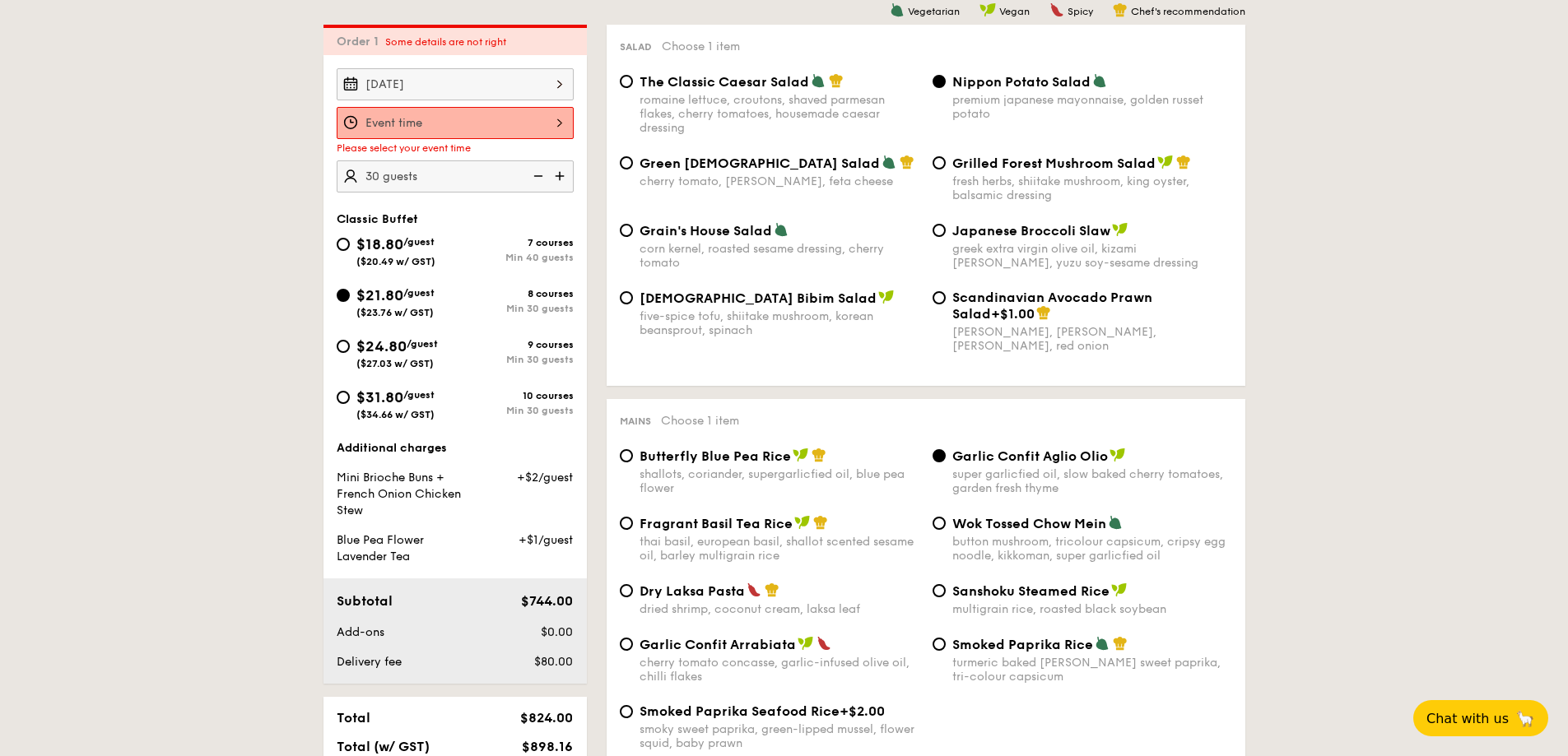
drag, startPoint x: 507, startPoint y: 129, endPoint x: 507, endPoint y: 120, distance: 9.0
click at [507, 120] on input "Smoked Mesquite Whole Chicken brined in our in-house blend of herbs and spices,…" at bounding box center [455, 123] width 237 height 32
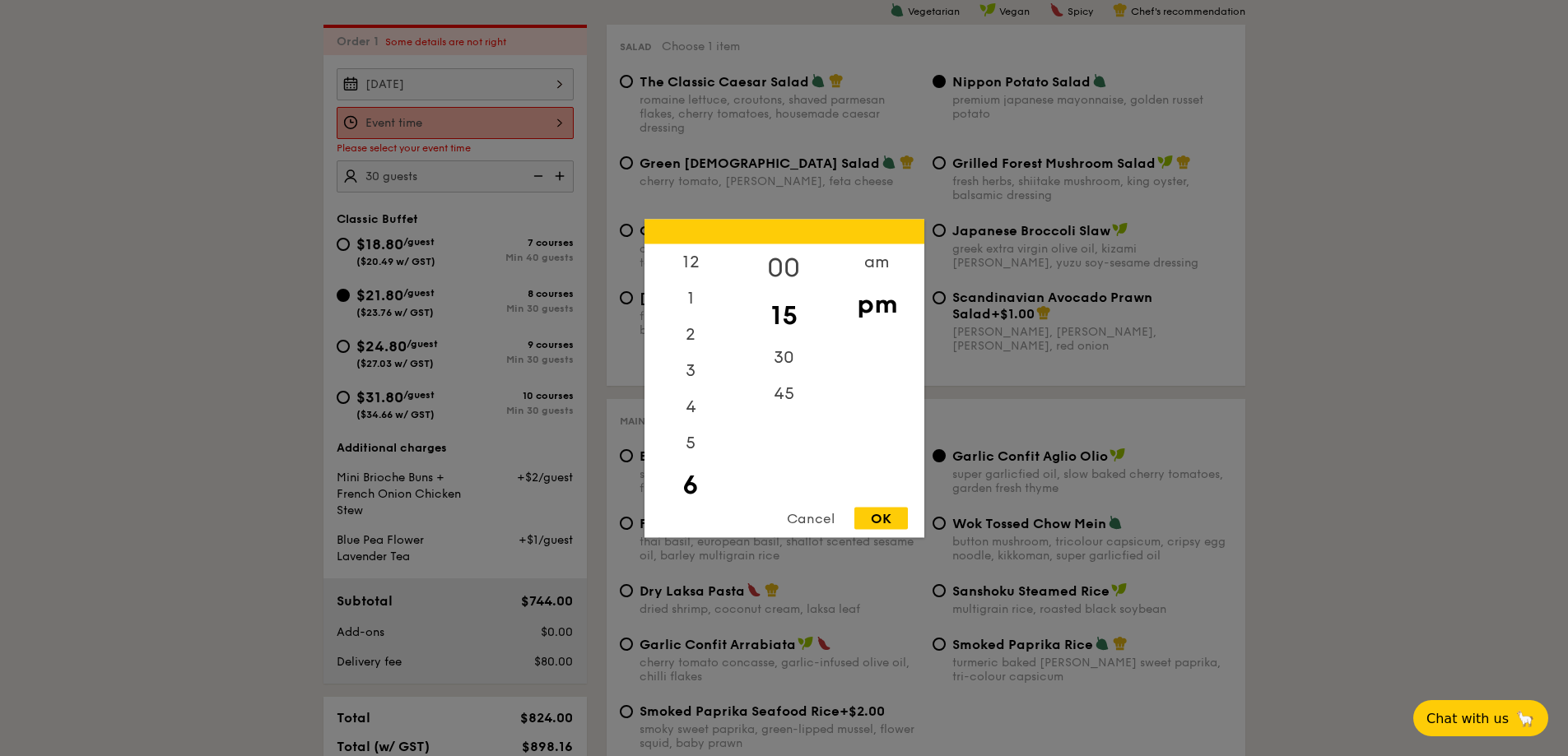
click at [784, 249] on div "00" at bounding box center [784, 267] width 93 height 48
click at [884, 510] on div "OK" at bounding box center [881, 518] width 53 height 22
type input "6:00PM"
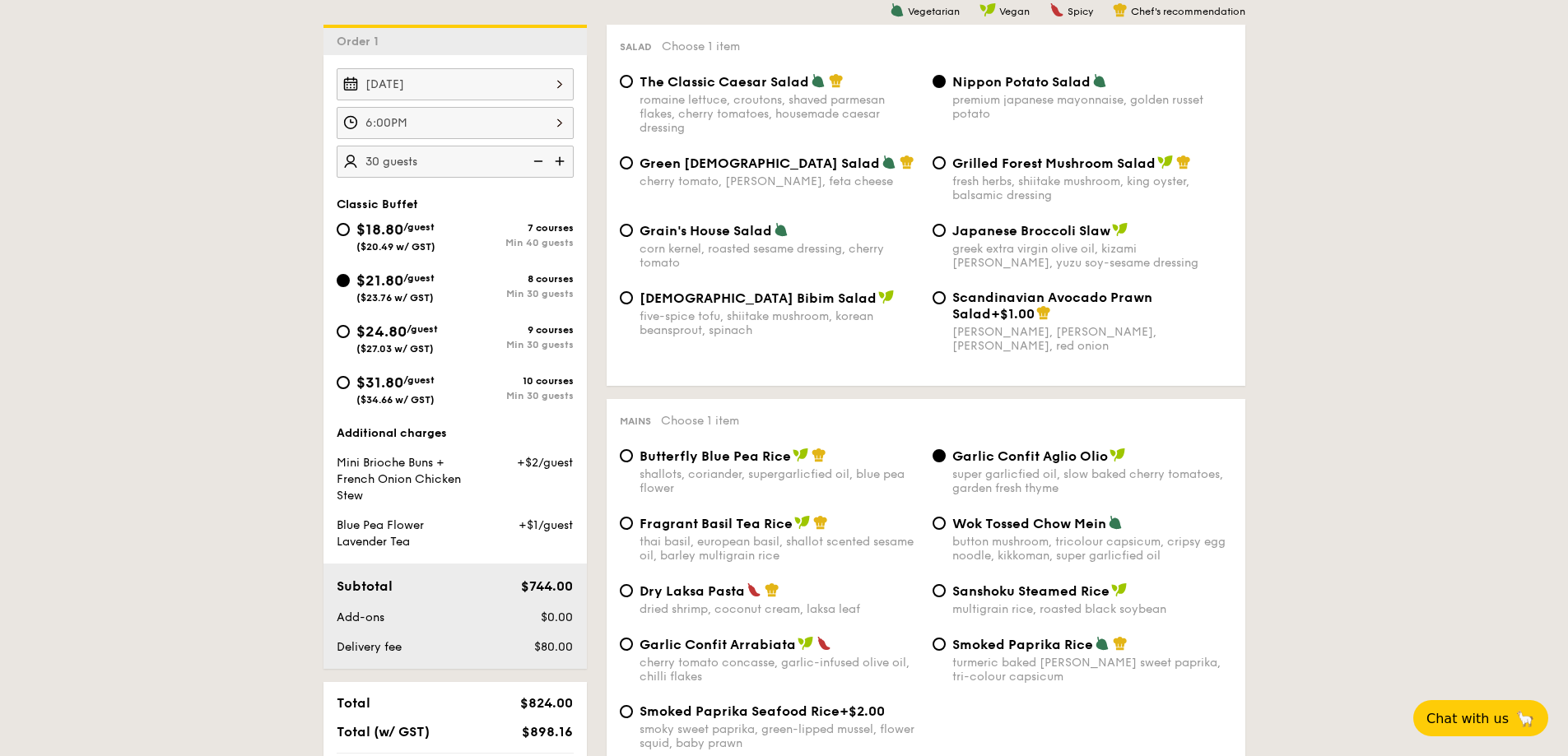
scroll to position [850, 0]
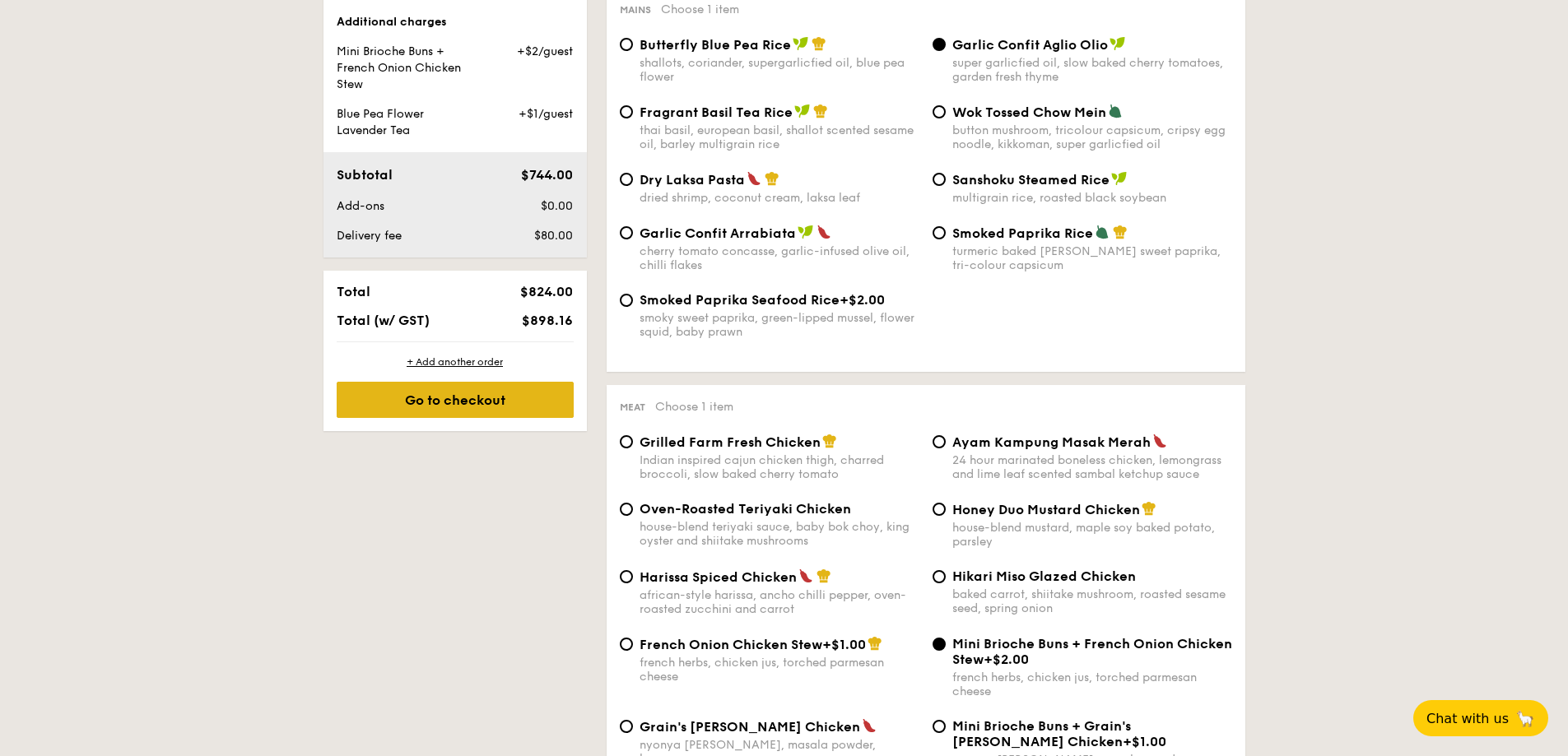
click at [451, 409] on div "Go to checkout" at bounding box center [455, 399] width 237 height 36
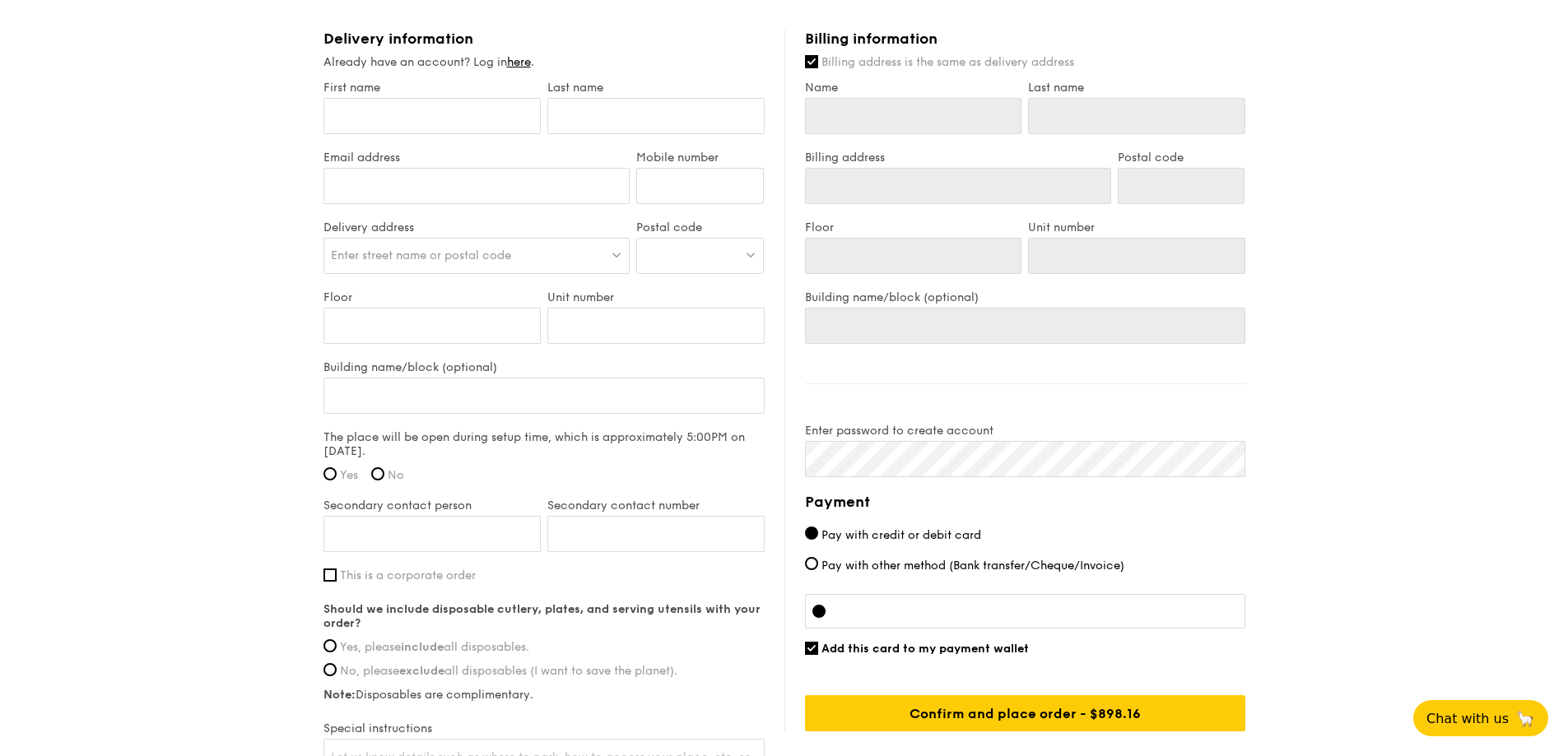
scroll to position [1160, 0]
